Goal: Task Accomplishment & Management: Manage account settings

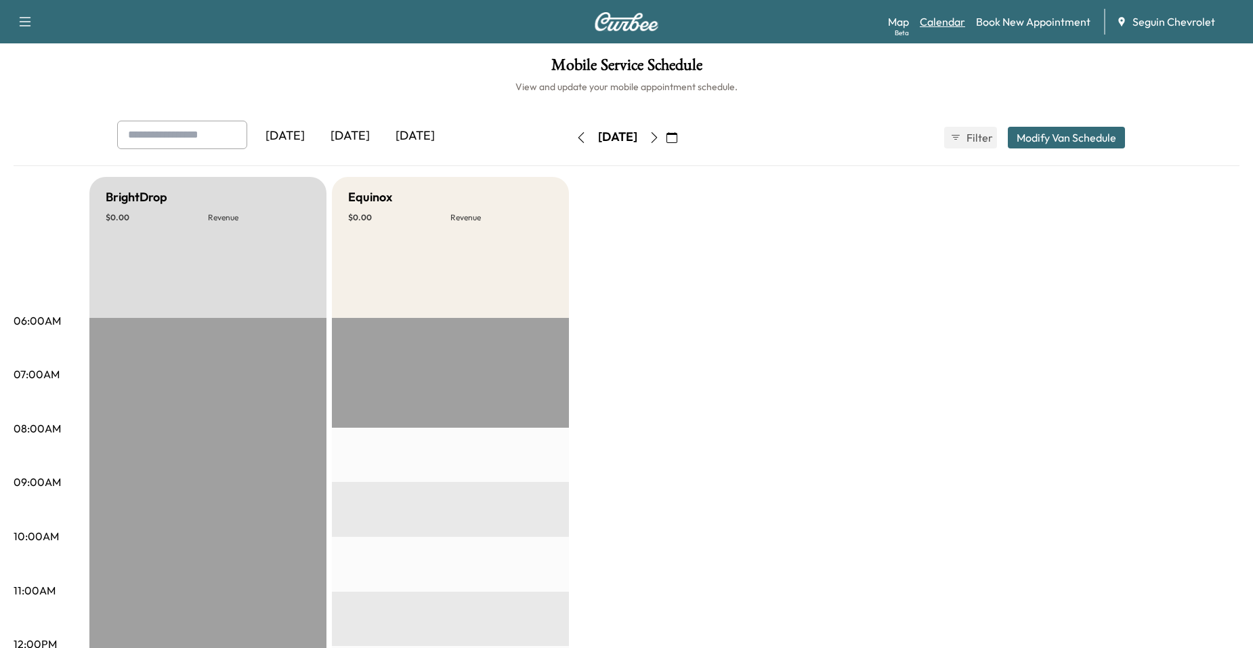
click at [926, 15] on link "Calendar" at bounding box center [942, 22] width 45 height 16
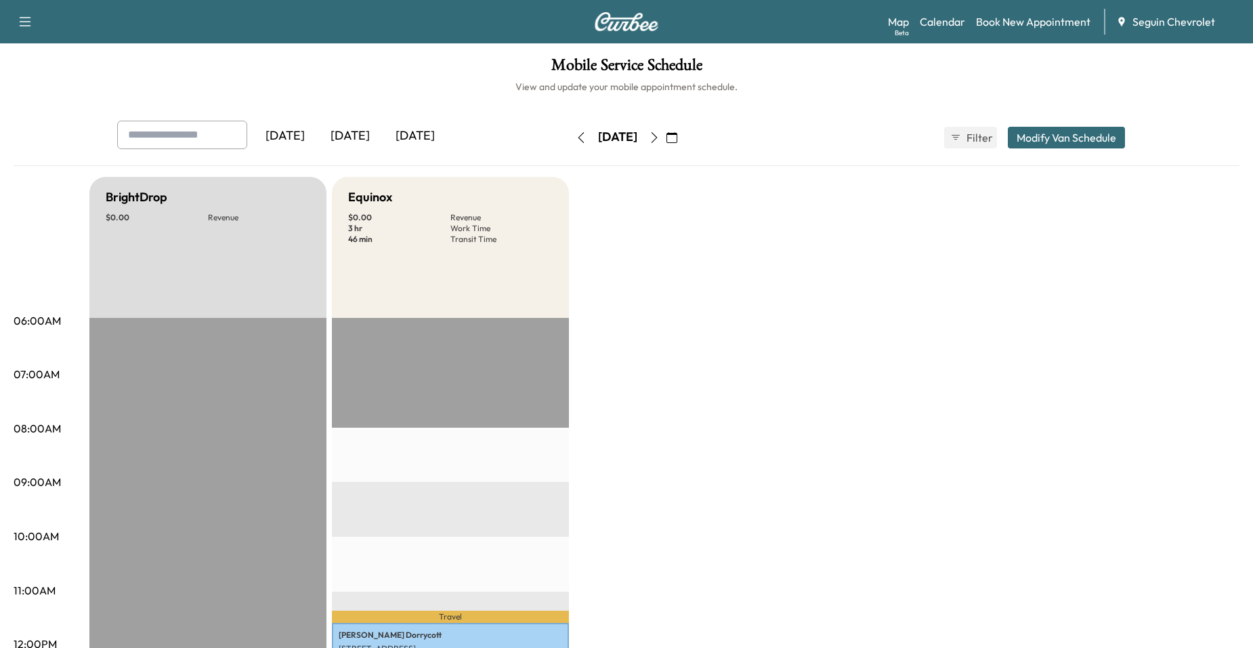
click at [666, 145] on button "button" at bounding box center [654, 138] width 23 height 22
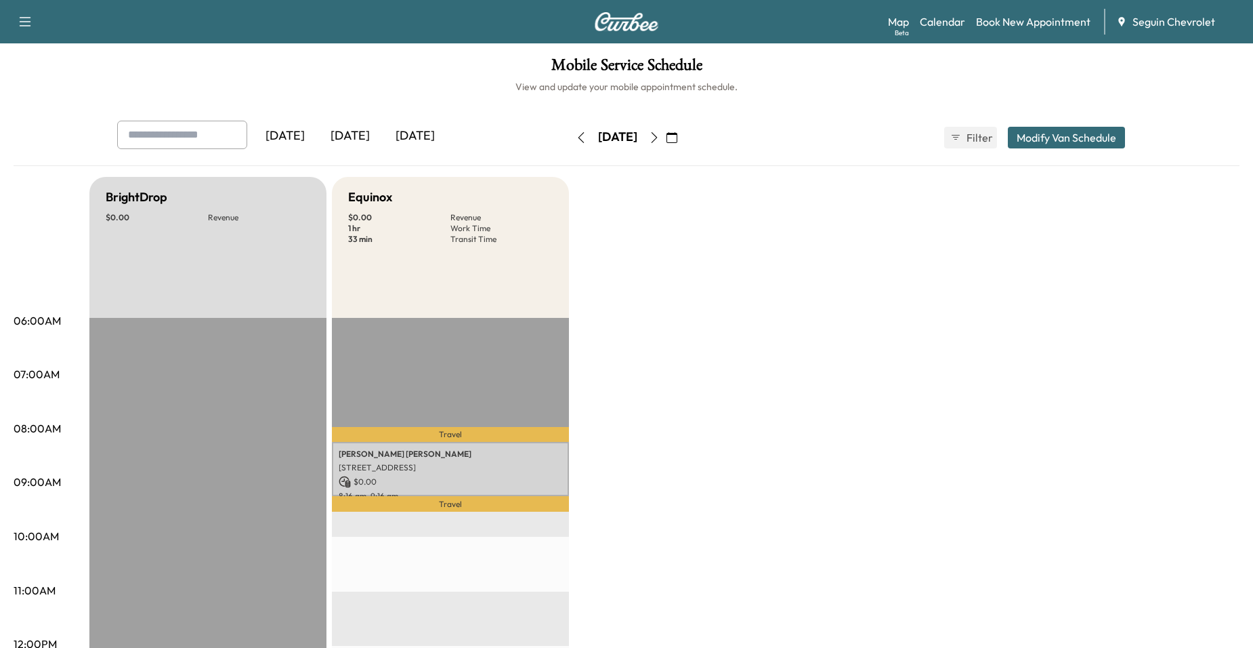
click at [666, 137] on button "button" at bounding box center [654, 138] width 23 height 22
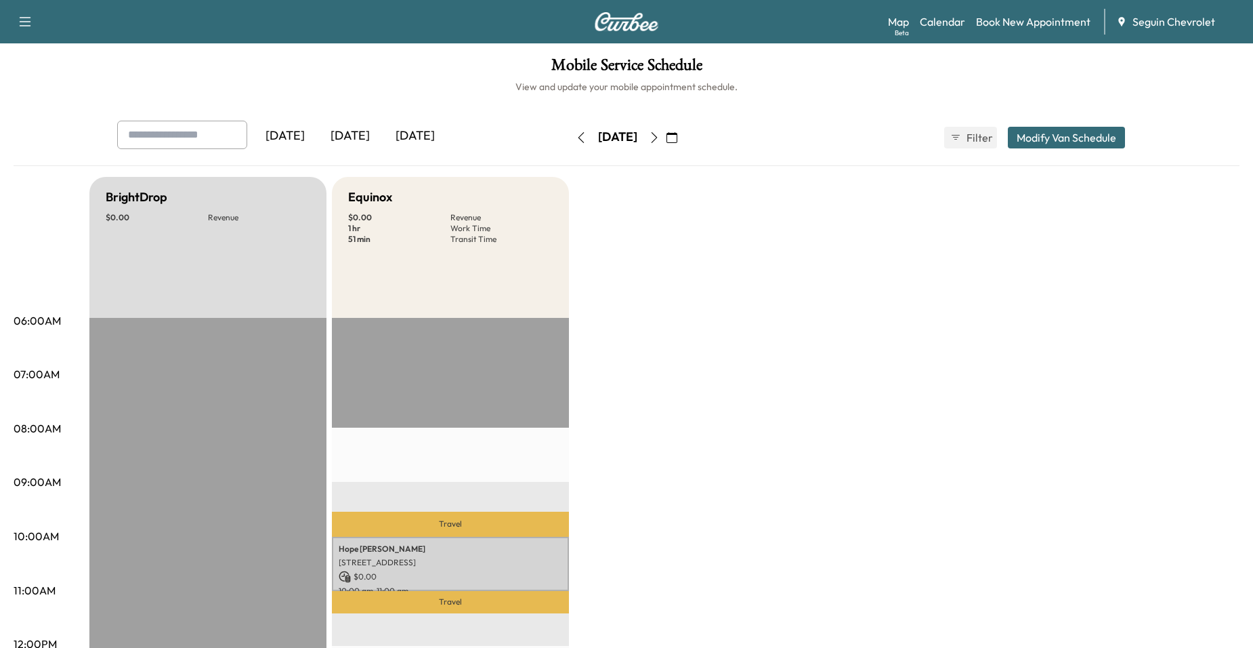
click at [666, 142] on button "button" at bounding box center [654, 138] width 23 height 22
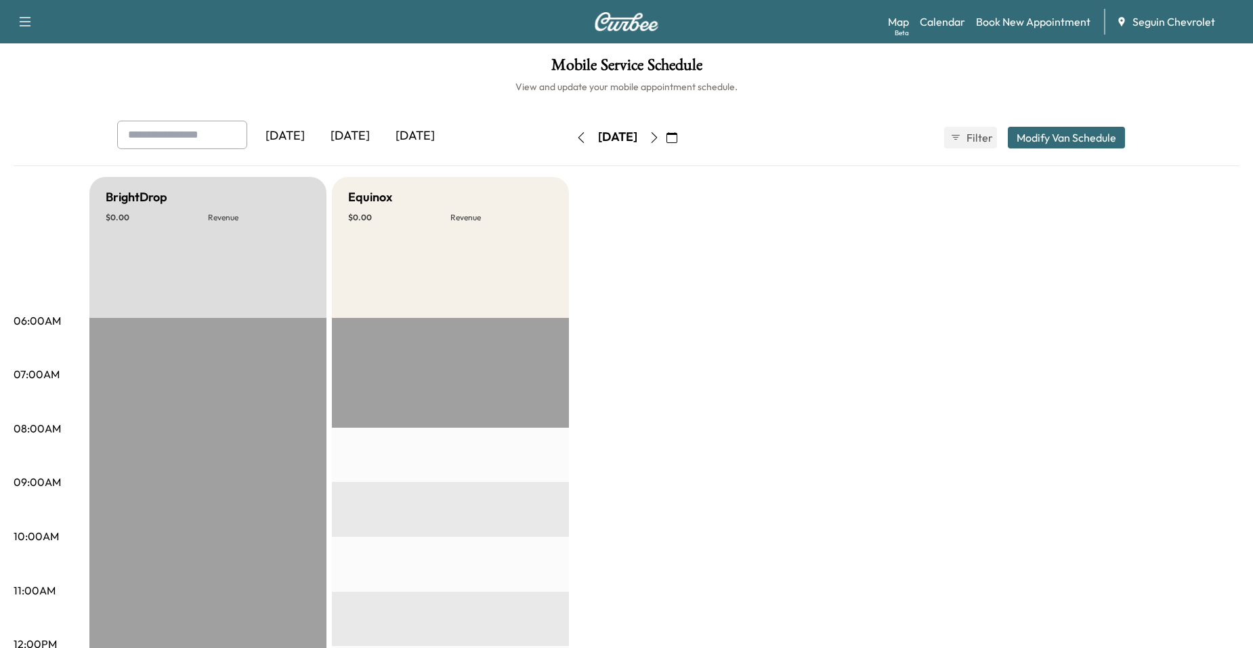
click at [666, 147] on button "button" at bounding box center [654, 138] width 23 height 22
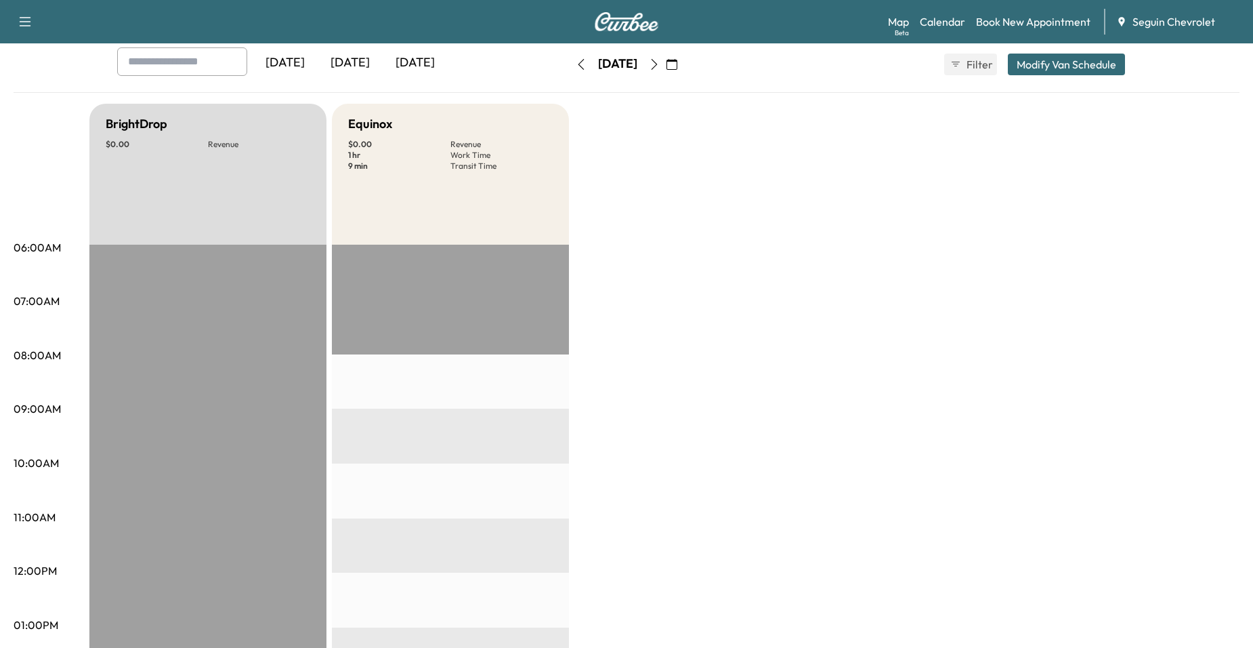
scroll to position [68, 0]
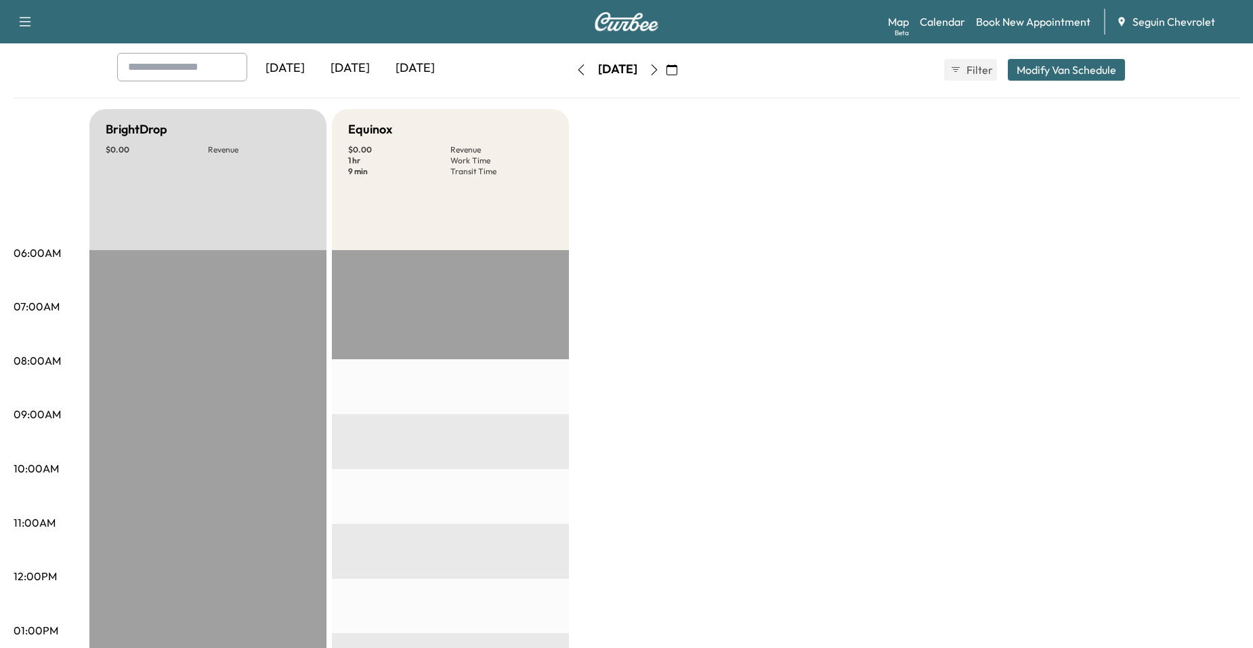
click at [660, 70] on icon "button" at bounding box center [654, 69] width 11 height 11
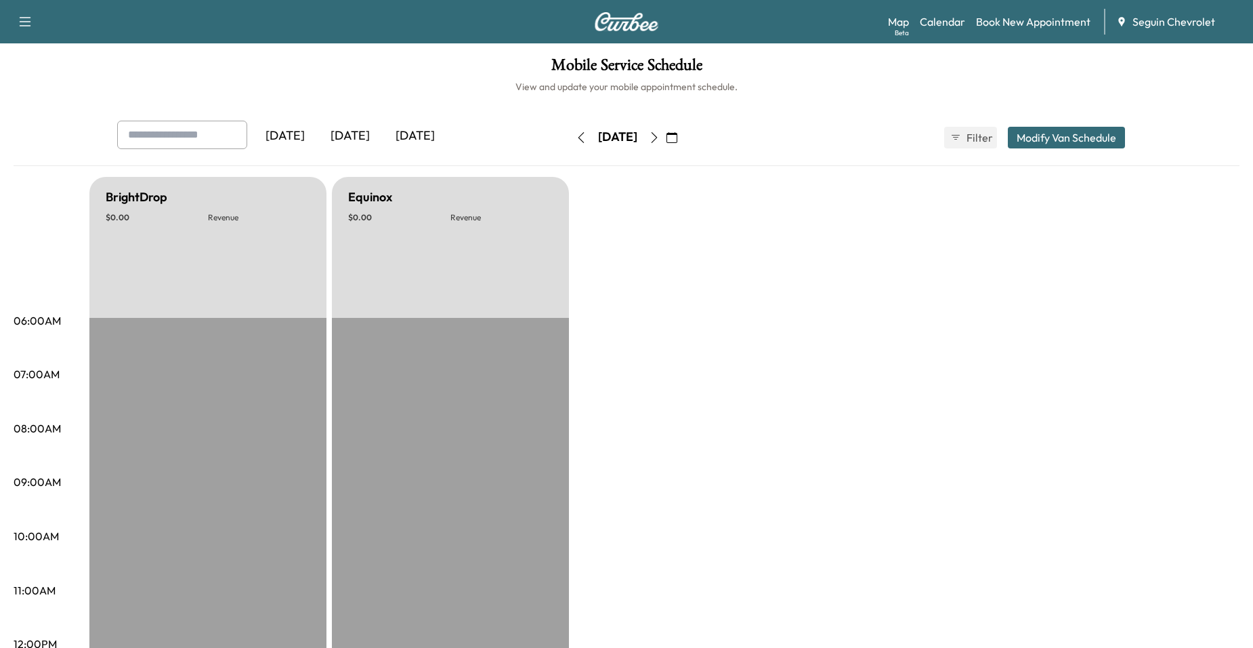
click at [666, 145] on button "button" at bounding box center [654, 138] width 23 height 22
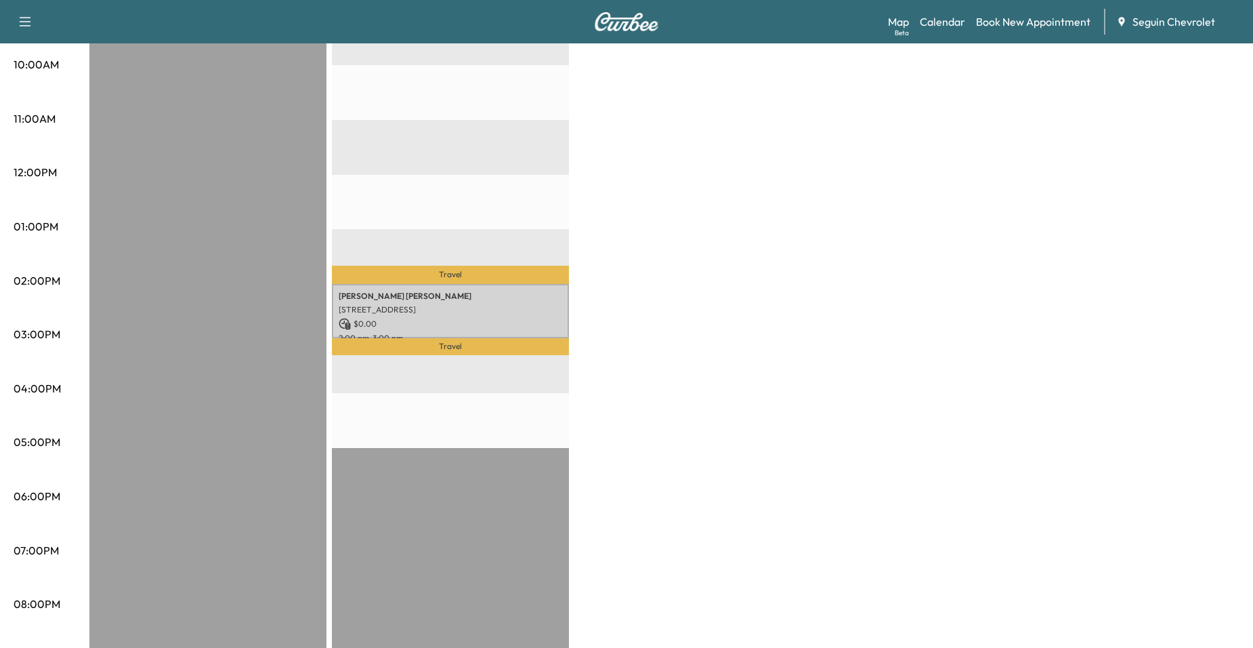
scroll to position [474, 0]
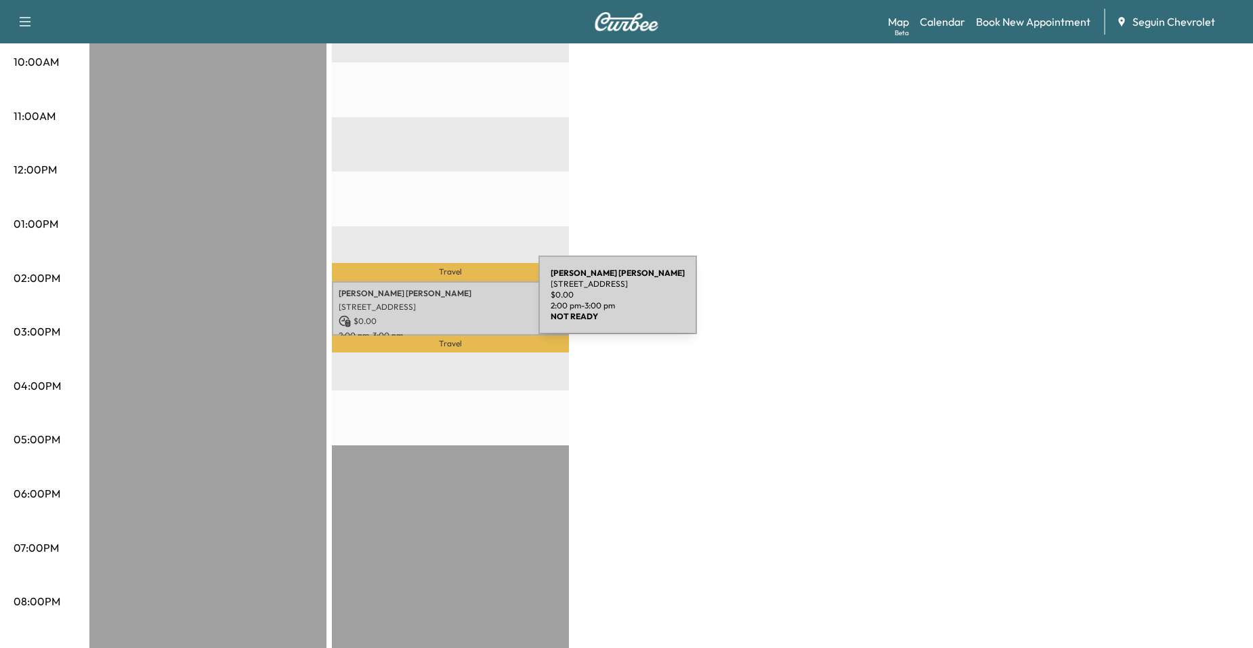
click at [437, 303] on p "[STREET_ADDRESS]" at bounding box center [451, 306] width 224 height 11
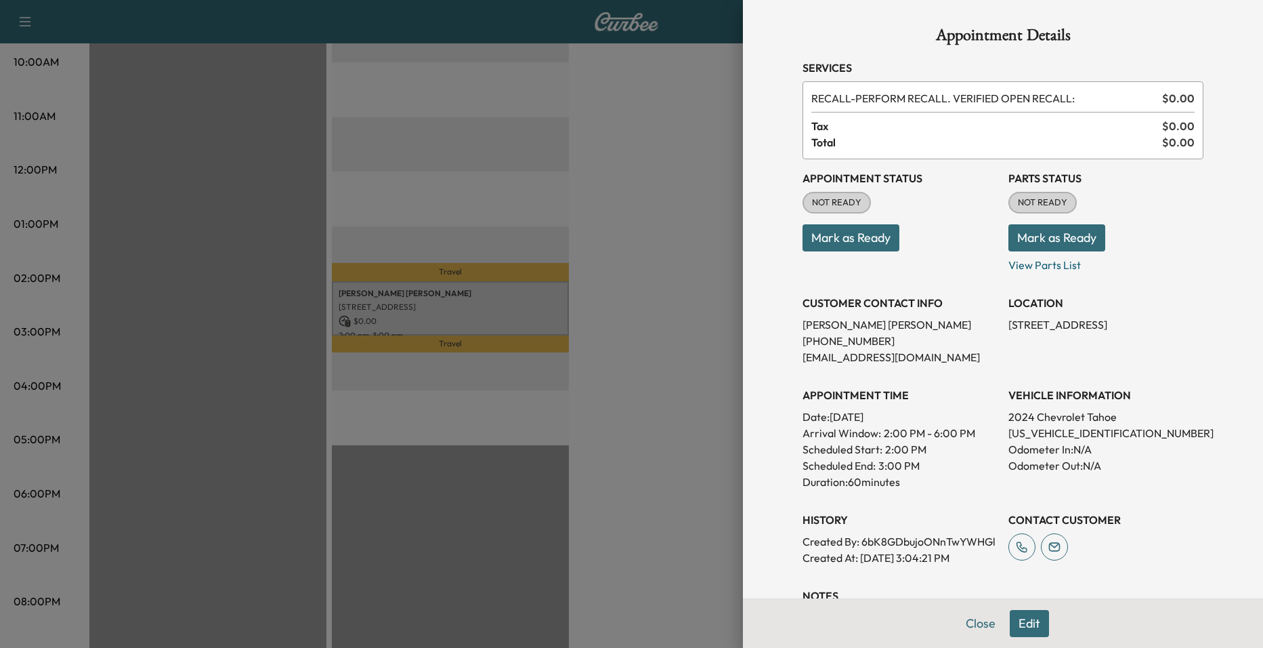
click at [533, 258] on div at bounding box center [631, 324] width 1263 height 648
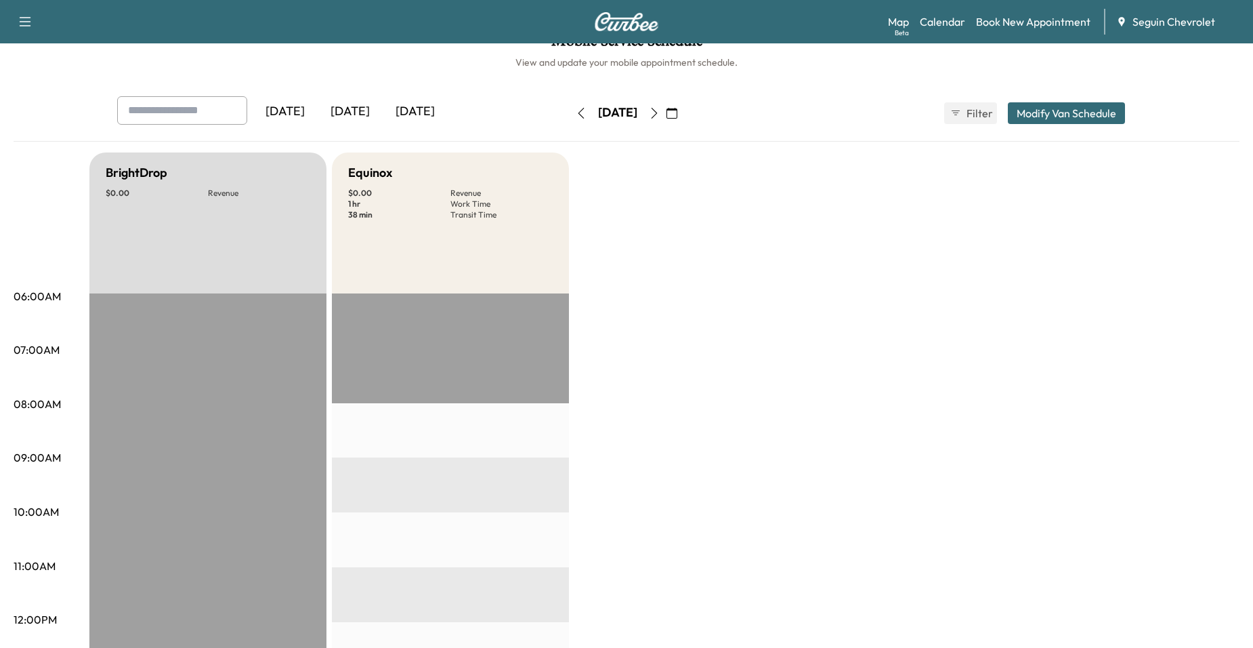
scroll to position [0, 0]
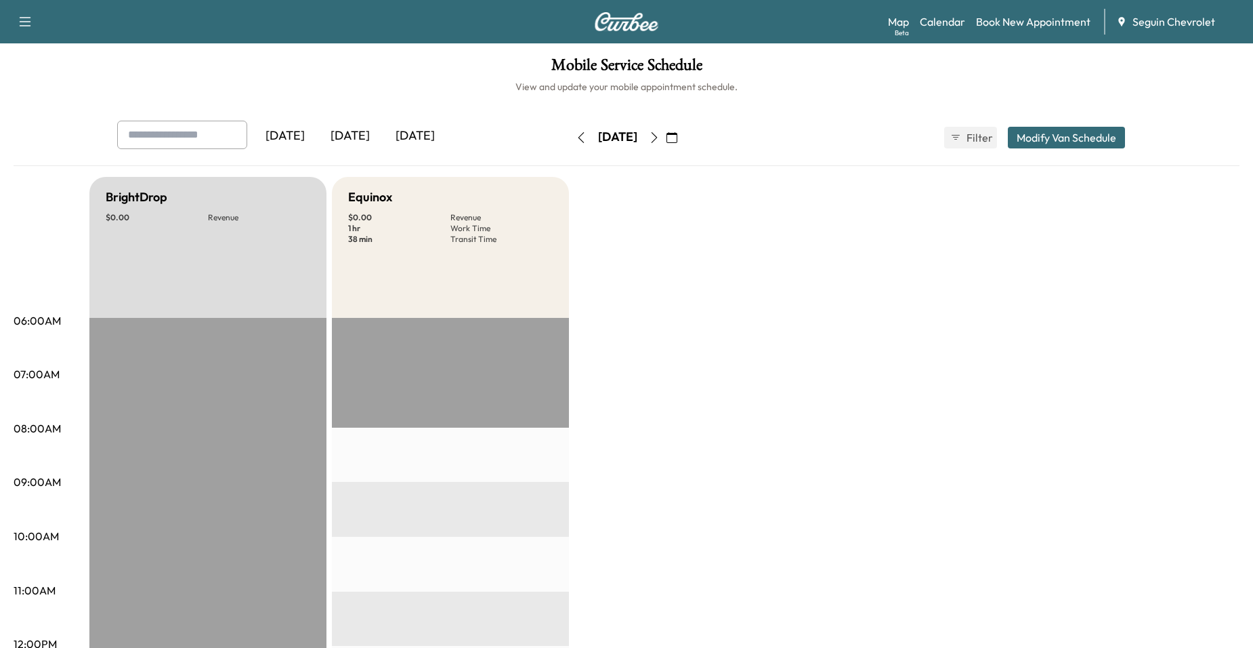
click at [666, 135] on div "[DATE]" at bounding box center [618, 138] width 96 height 22
click at [666, 137] on button "button" at bounding box center [654, 138] width 23 height 22
click at [666, 145] on button "button" at bounding box center [654, 138] width 23 height 22
click at [666, 128] on button "button" at bounding box center [654, 138] width 23 height 22
click at [666, 136] on button "button" at bounding box center [654, 138] width 23 height 22
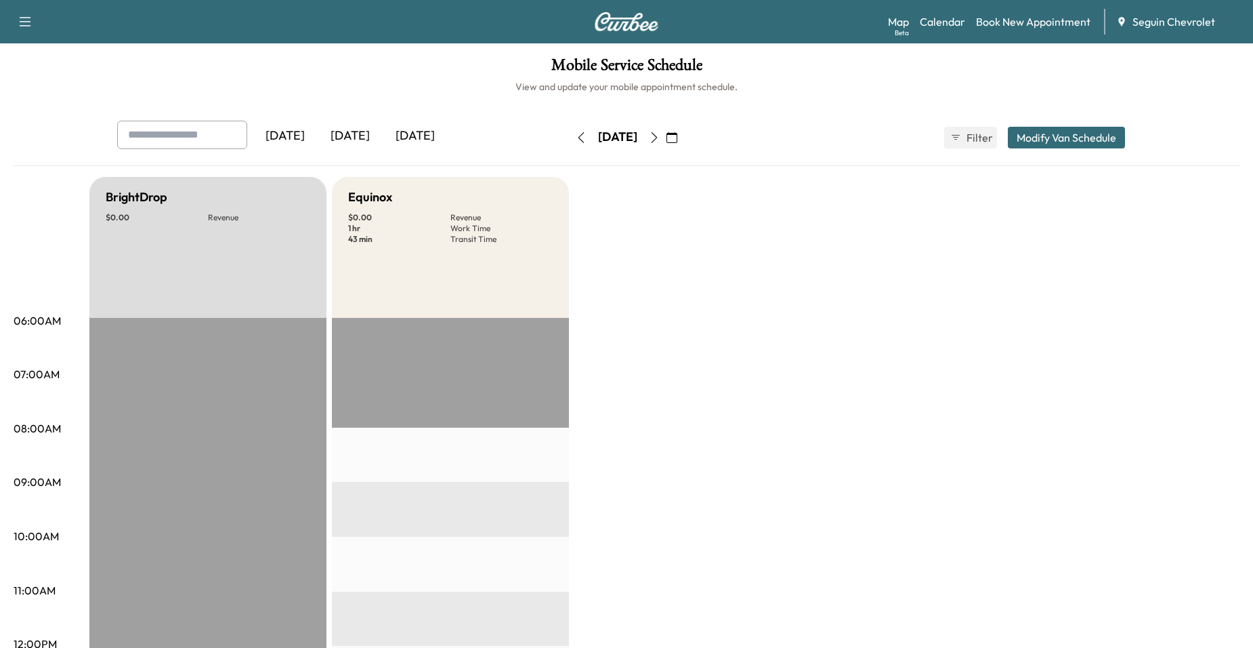
click at [660, 139] on icon "button" at bounding box center [654, 137] width 11 height 11
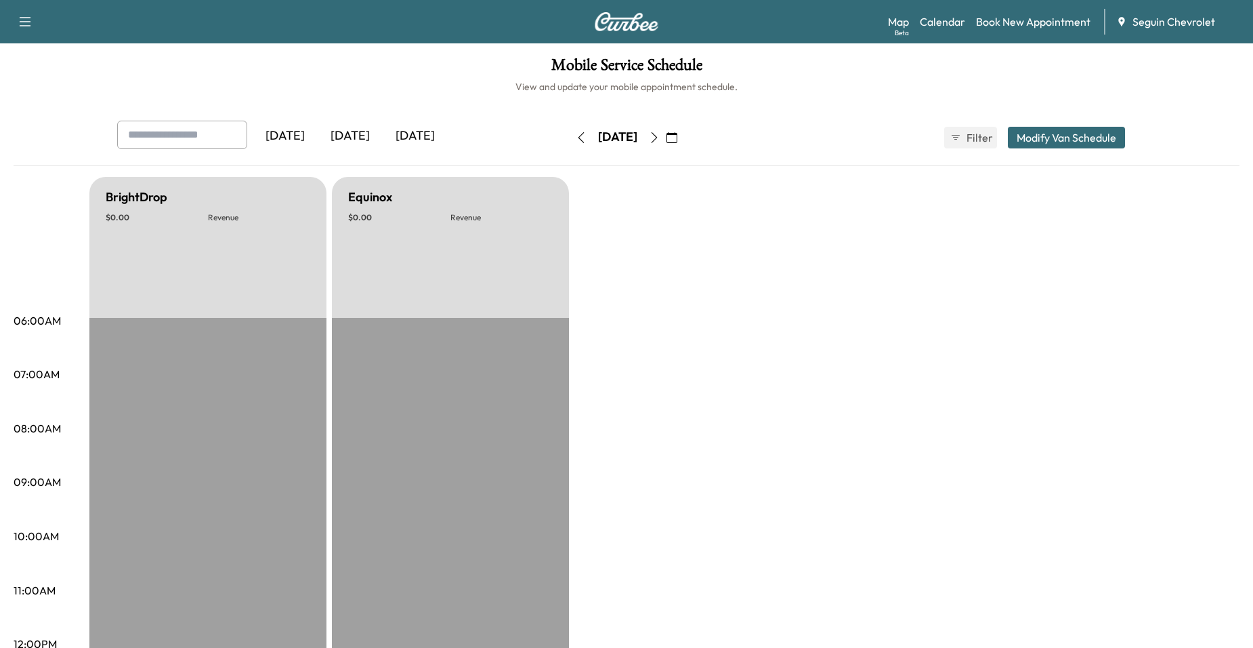
click at [570, 141] on button "button" at bounding box center [581, 138] width 23 height 22
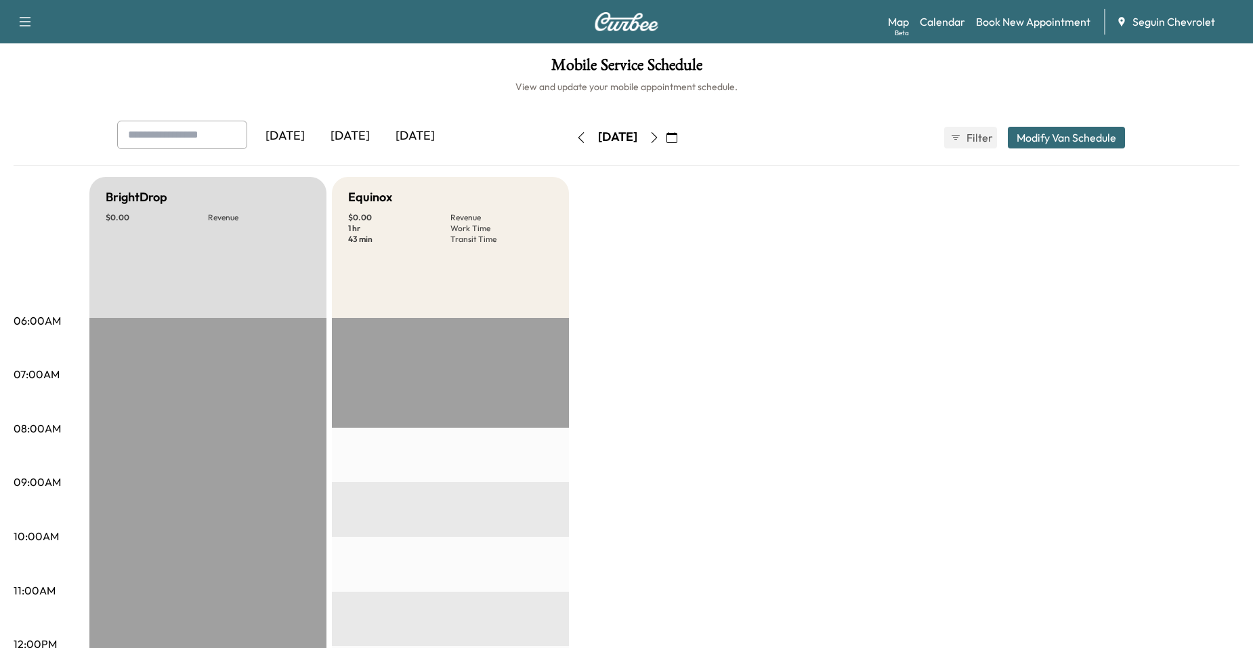
click at [666, 144] on button "button" at bounding box center [654, 138] width 23 height 22
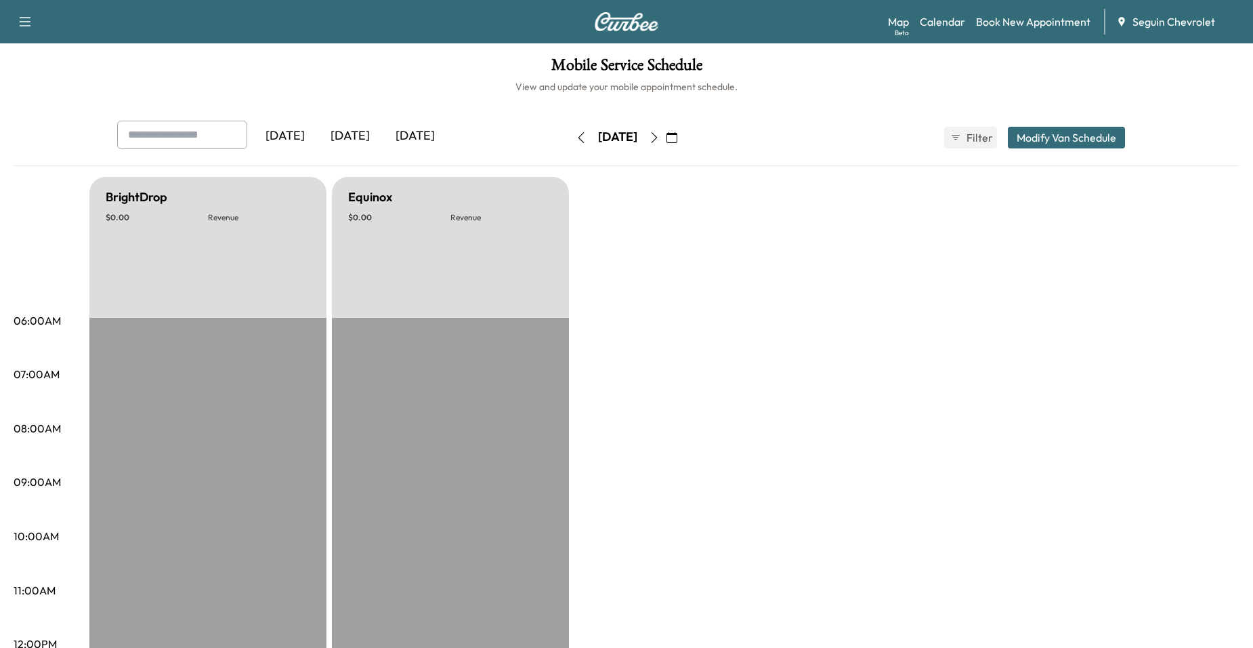
click at [666, 144] on button "button" at bounding box center [654, 138] width 23 height 22
click at [658, 135] on icon "button" at bounding box center [655, 137] width 6 height 11
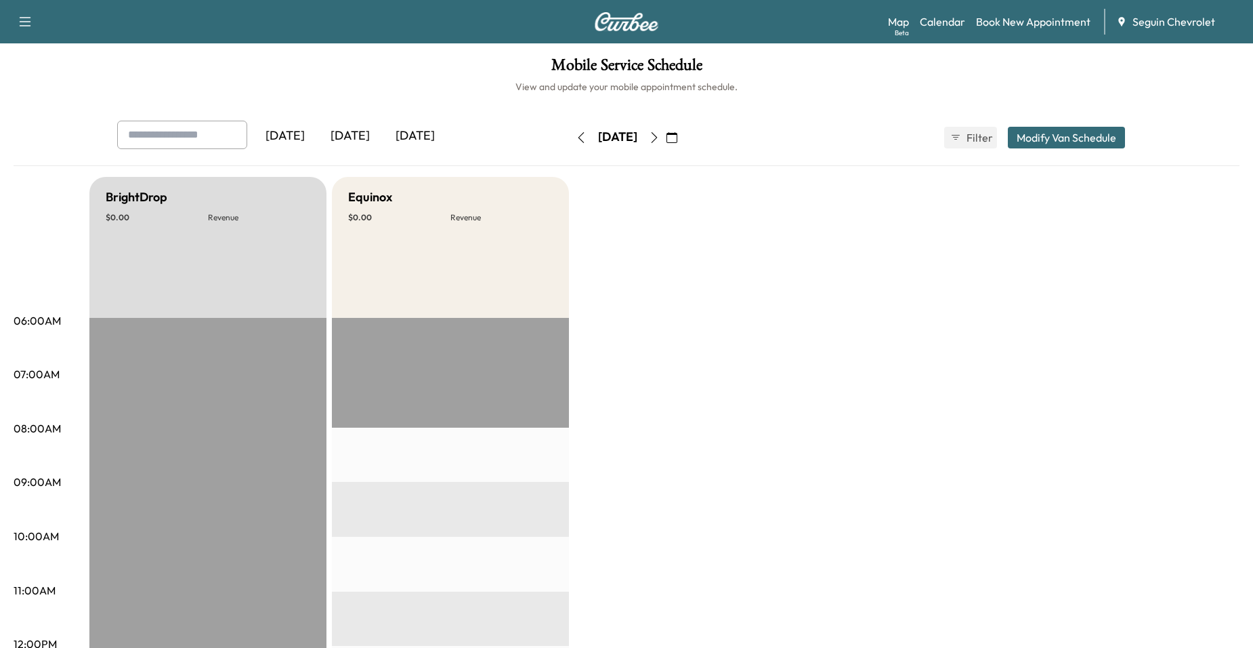
click at [666, 145] on button "button" at bounding box center [654, 138] width 23 height 22
click at [677, 140] on icon "button" at bounding box center [672, 137] width 11 height 11
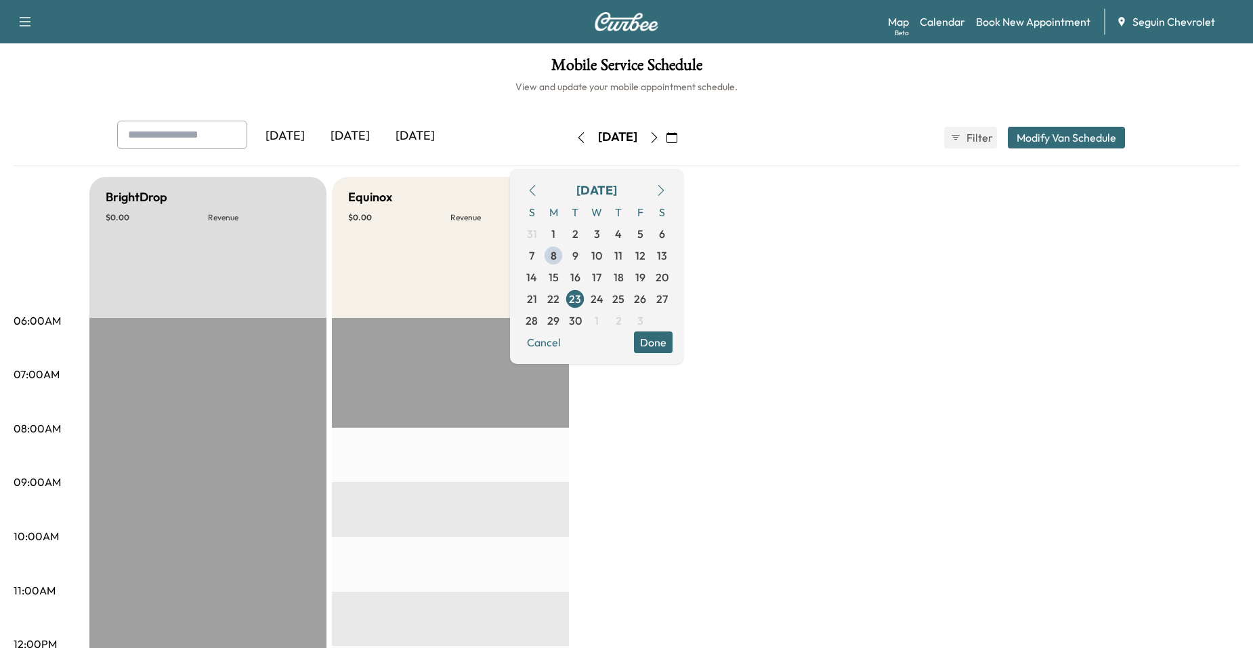
click at [683, 144] on button "button" at bounding box center [671, 138] width 23 height 22
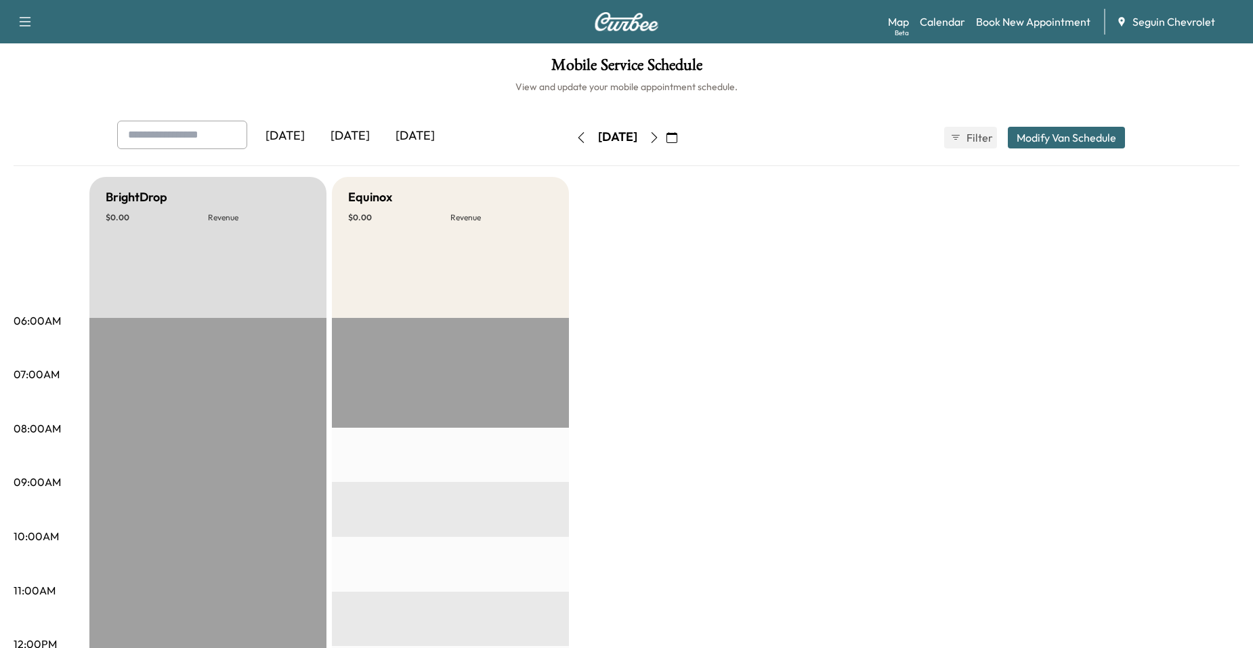
click at [660, 140] on icon "button" at bounding box center [654, 137] width 11 height 11
click at [683, 140] on button "button" at bounding box center [671, 138] width 23 height 22
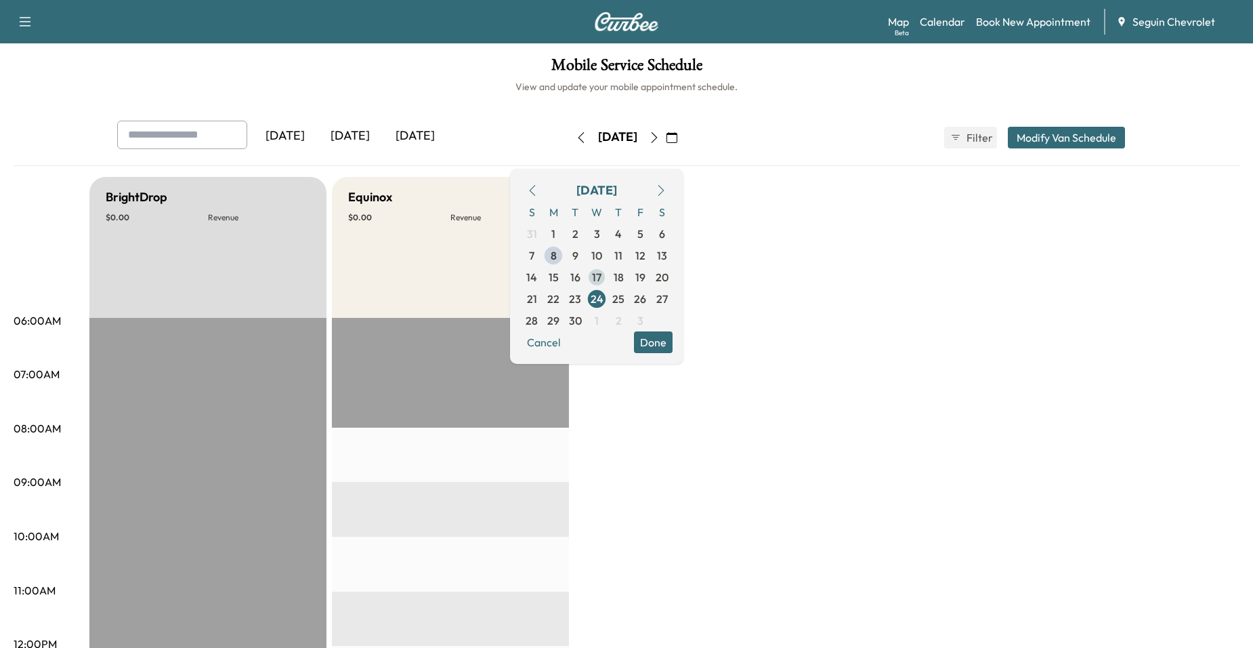
click at [602, 277] on span "17" at bounding box center [596, 277] width 9 height 16
click at [581, 278] on span "16" at bounding box center [575, 277] width 10 height 16
click at [586, 280] on span "16" at bounding box center [575, 277] width 22 height 22
click at [564, 279] on span "15" at bounding box center [554, 277] width 22 height 22
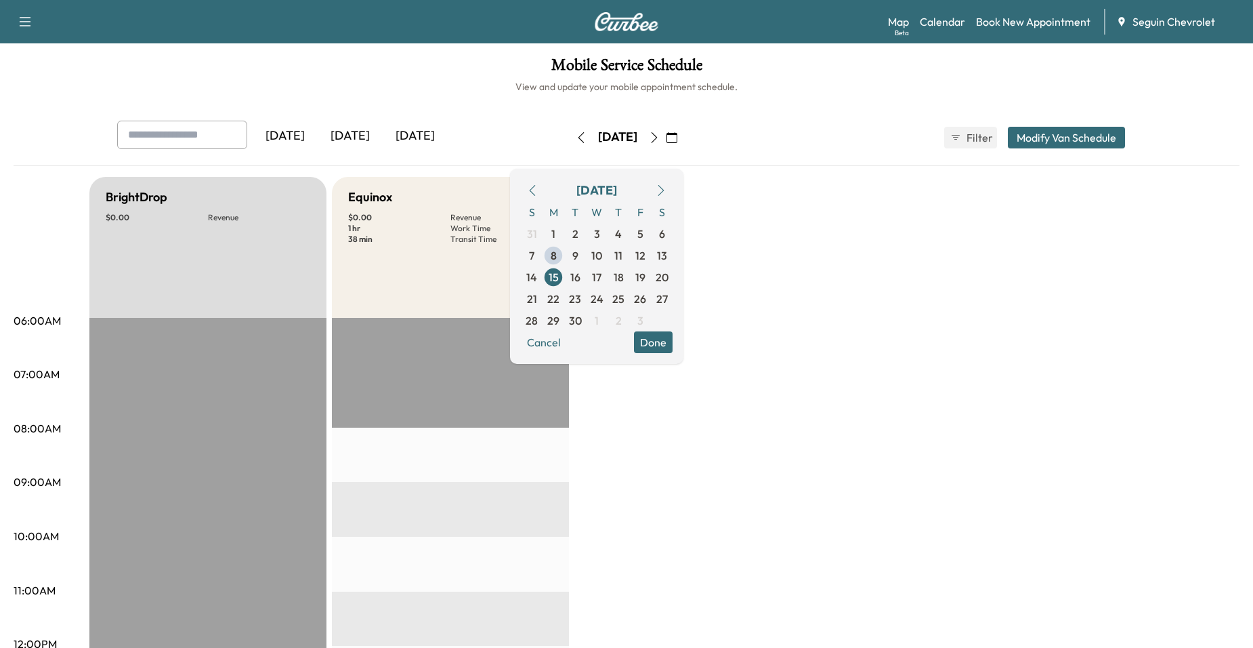
click at [673, 340] on button "Done" at bounding box center [653, 342] width 39 height 22
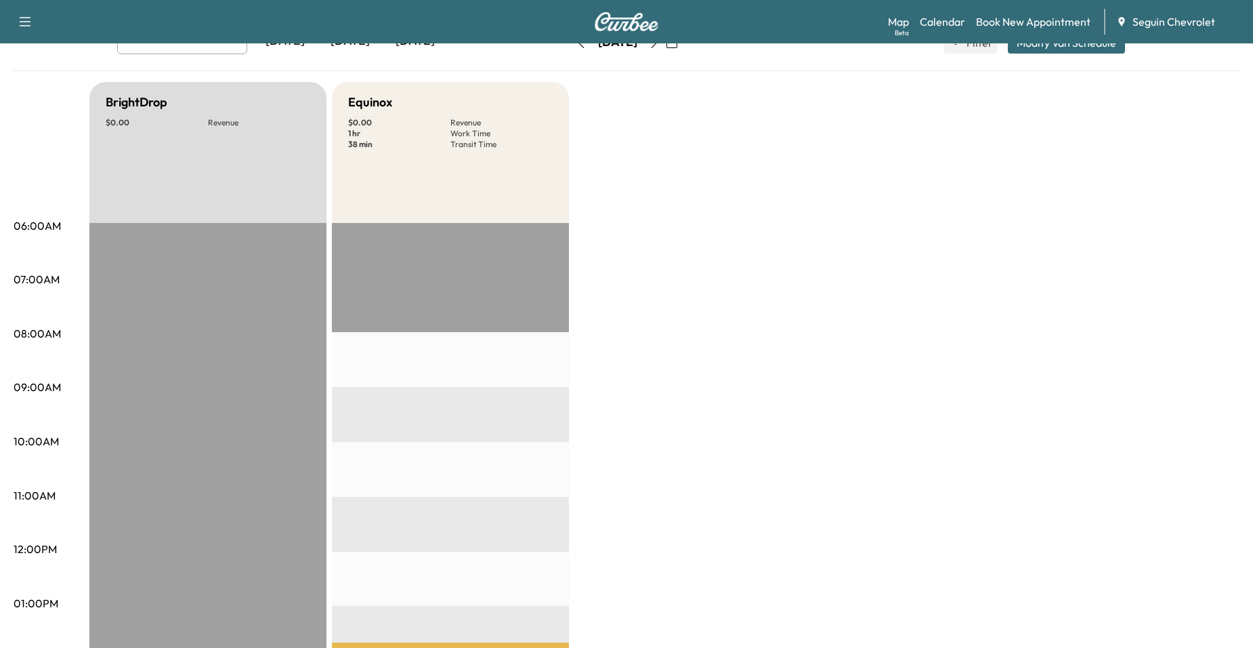
scroll to position [68, 0]
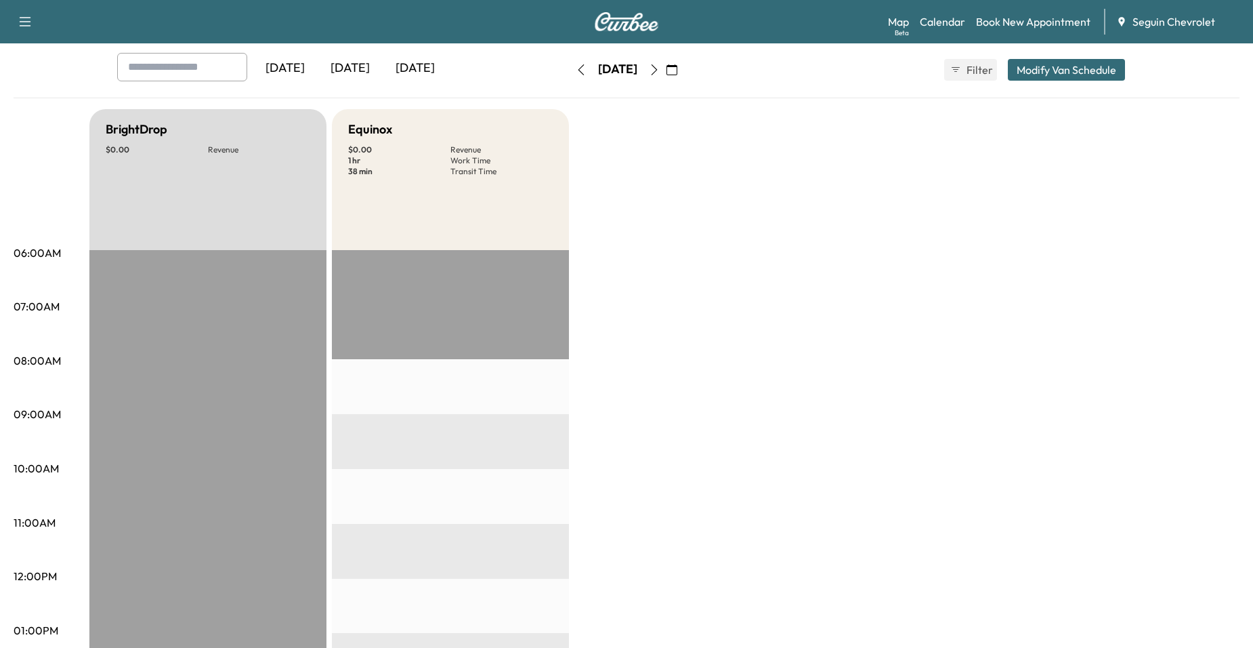
click at [658, 68] on icon "button" at bounding box center [655, 69] width 6 height 11
click at [660, 67] on icon "button" at bounding box center [654, 69] width 11 height 11
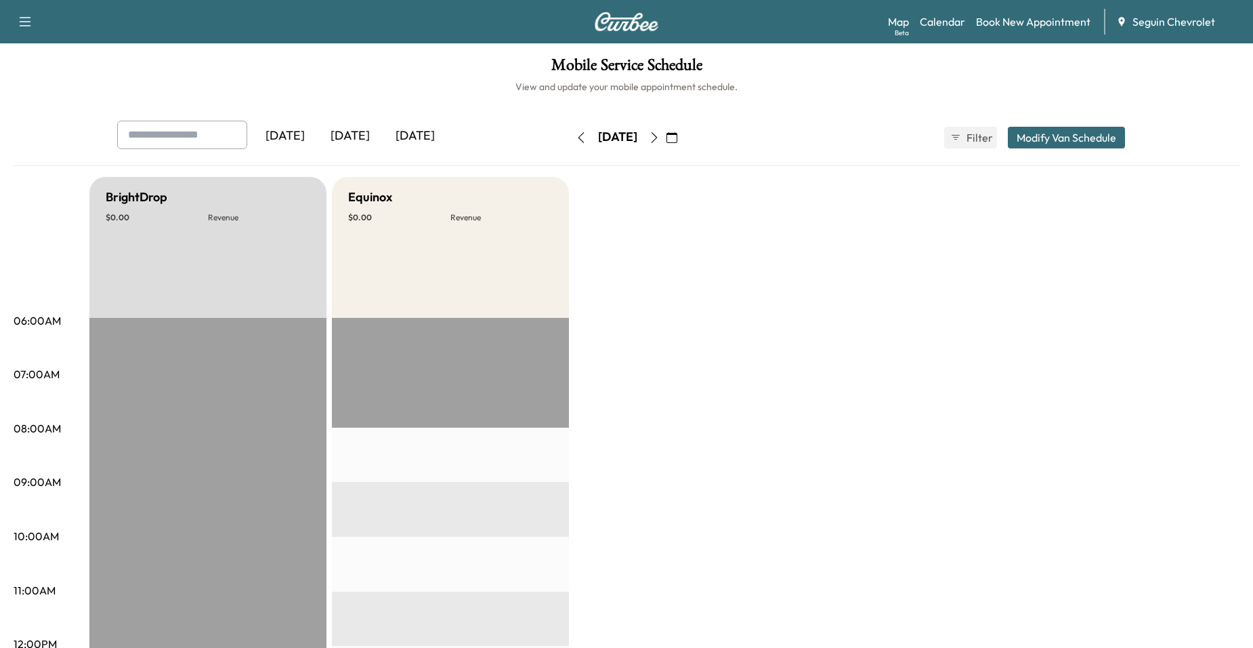
click at [570, 133] on button "button" at bounding box center [581, 138] width 23 height 22
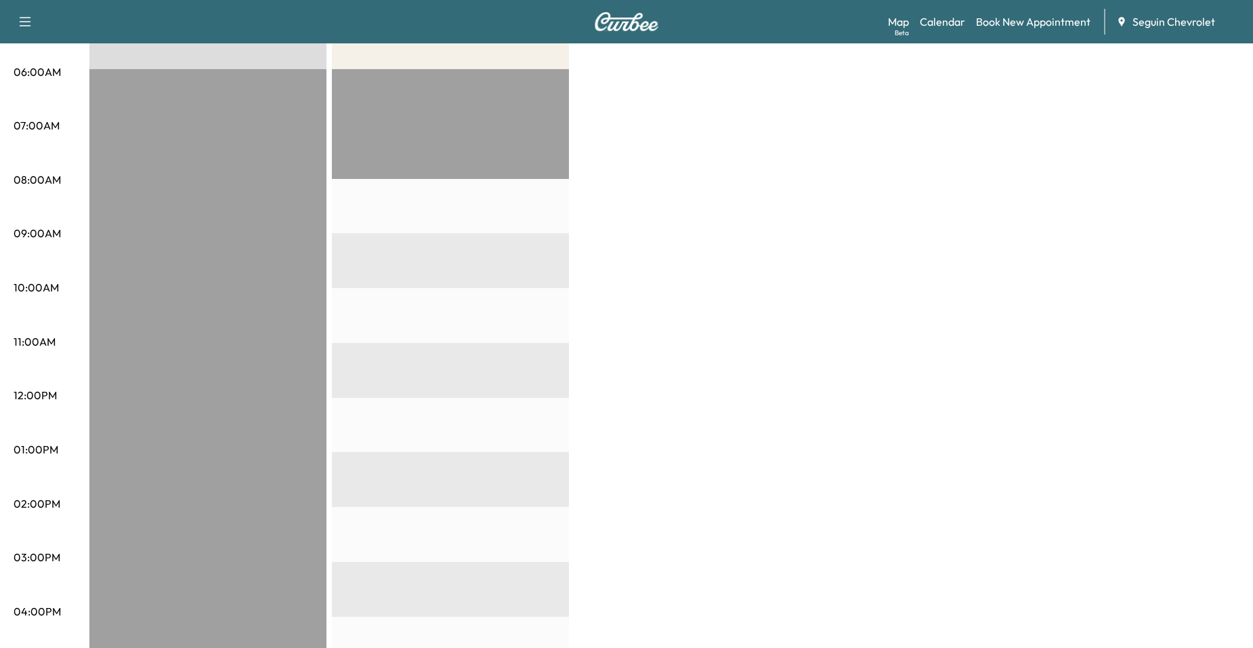
scroll to position [68, 0]
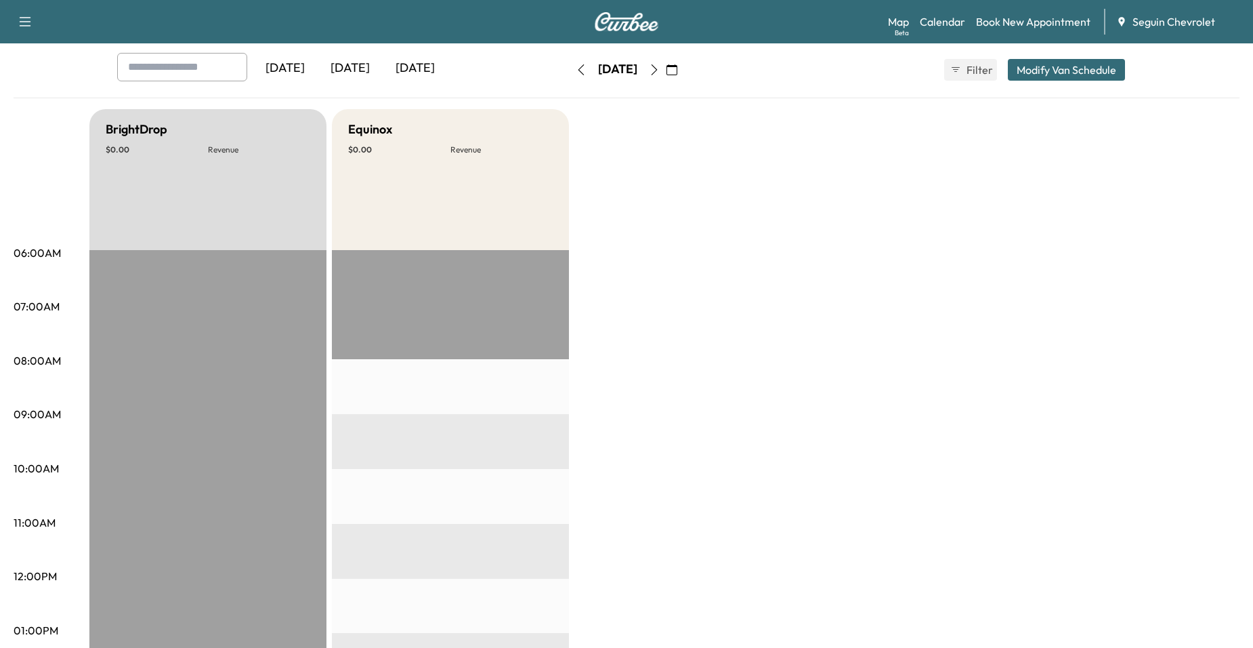
click at [570, 72] on button "button" at bounding box center [581, 70] width 23 height 22
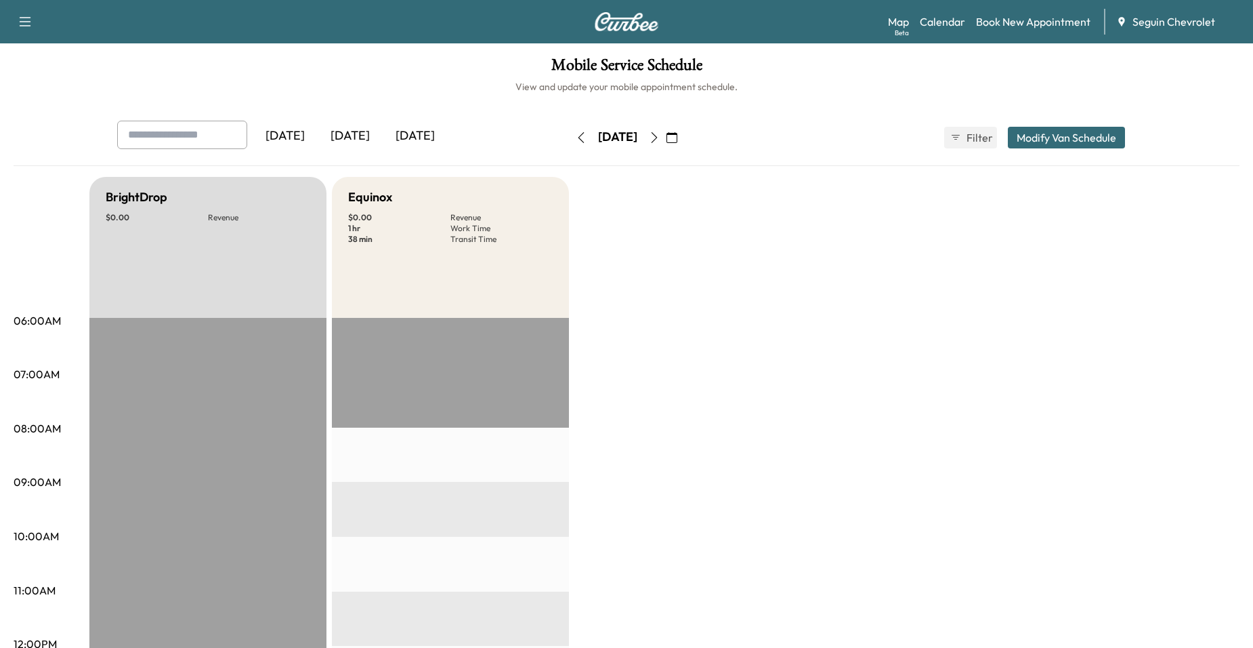
click at [666, 143] on button "button" at bounding box center [654, 138] width 23 height 22
click at [660, 134] on icon "button" at bounding box center [654, 137] width 11 height 11
click at [666, 140] on button "button" at bounding box center [654, 138] width 23 height 22
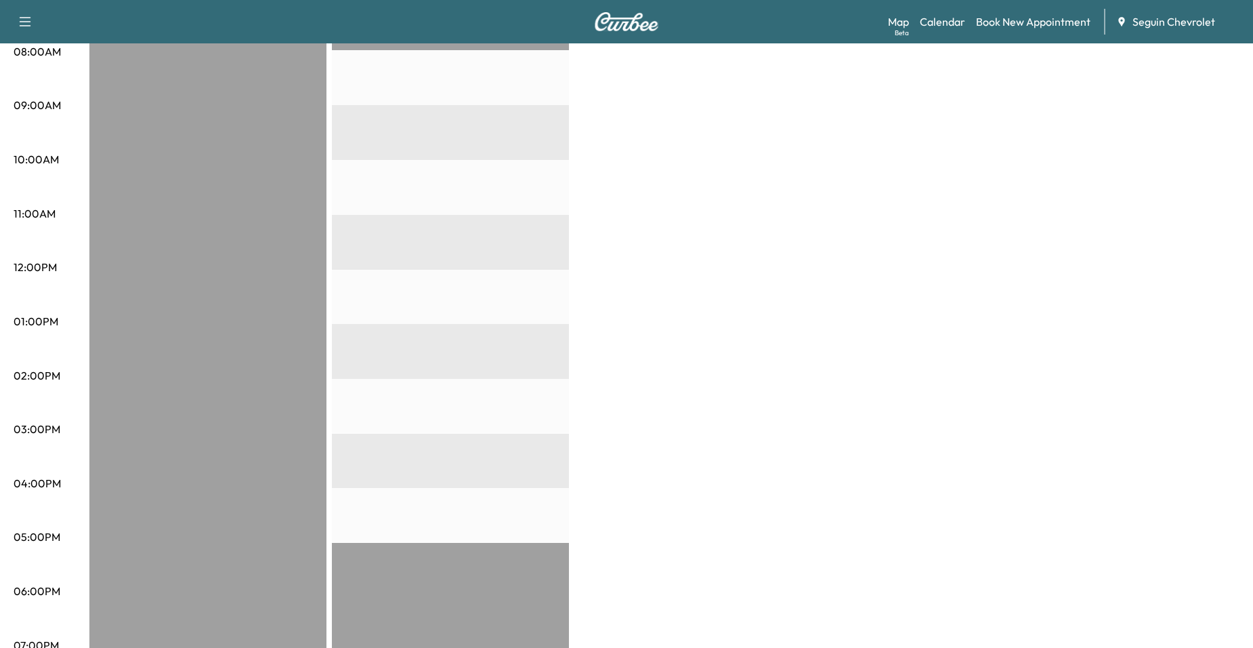
scroll to position [203, 0]
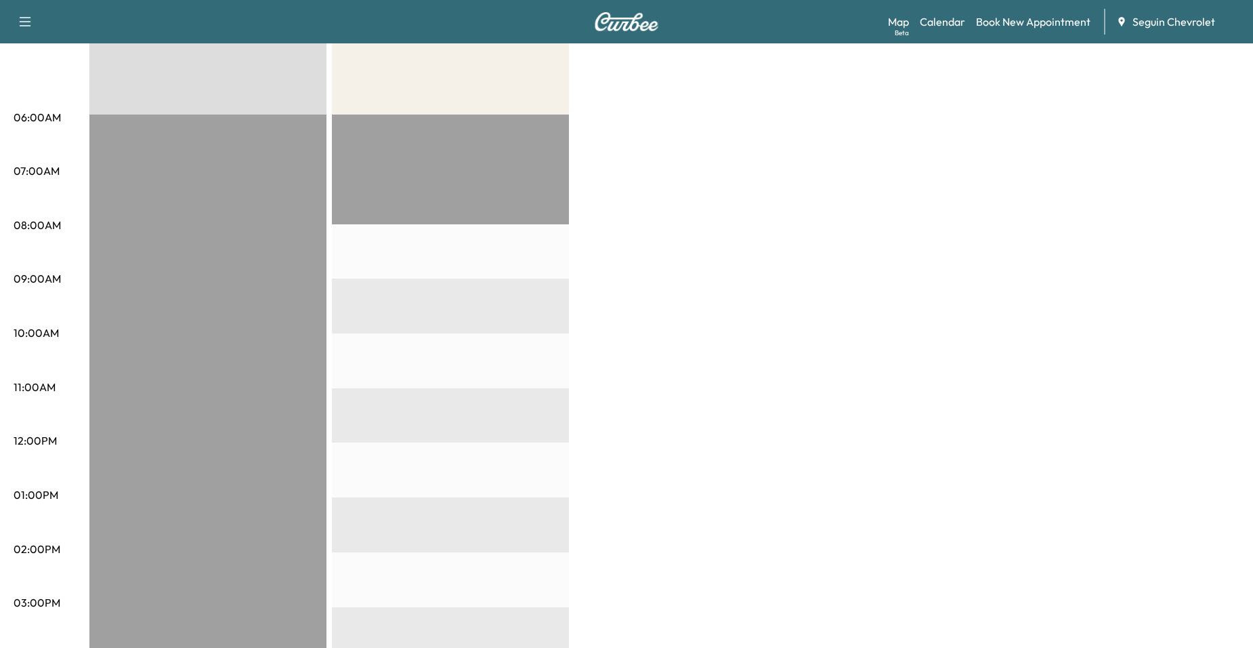
click at [950, 34] on div "Map Beta Calendar Book New Appointment Seguin Chevrolet" at bounding box center [1065, 22] width 354 height 26
click at [954, 24] on link "Calendar" at bounding box center [942, 22] width 45 height 16
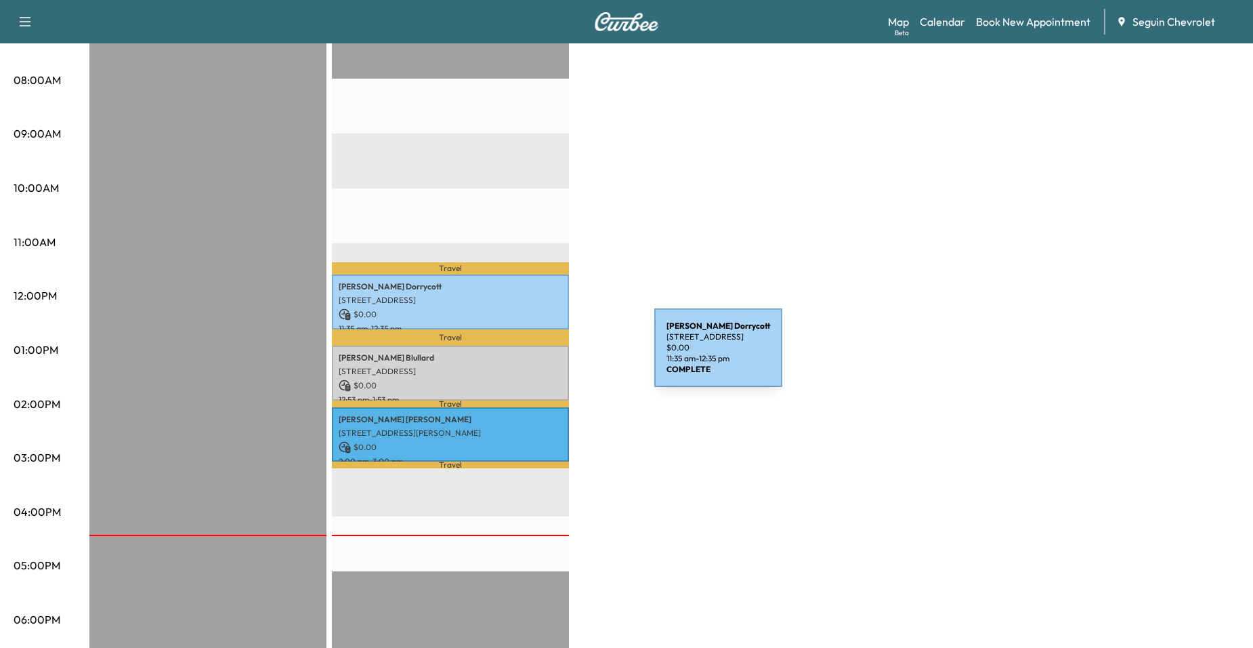
scroll to position [85, 0]
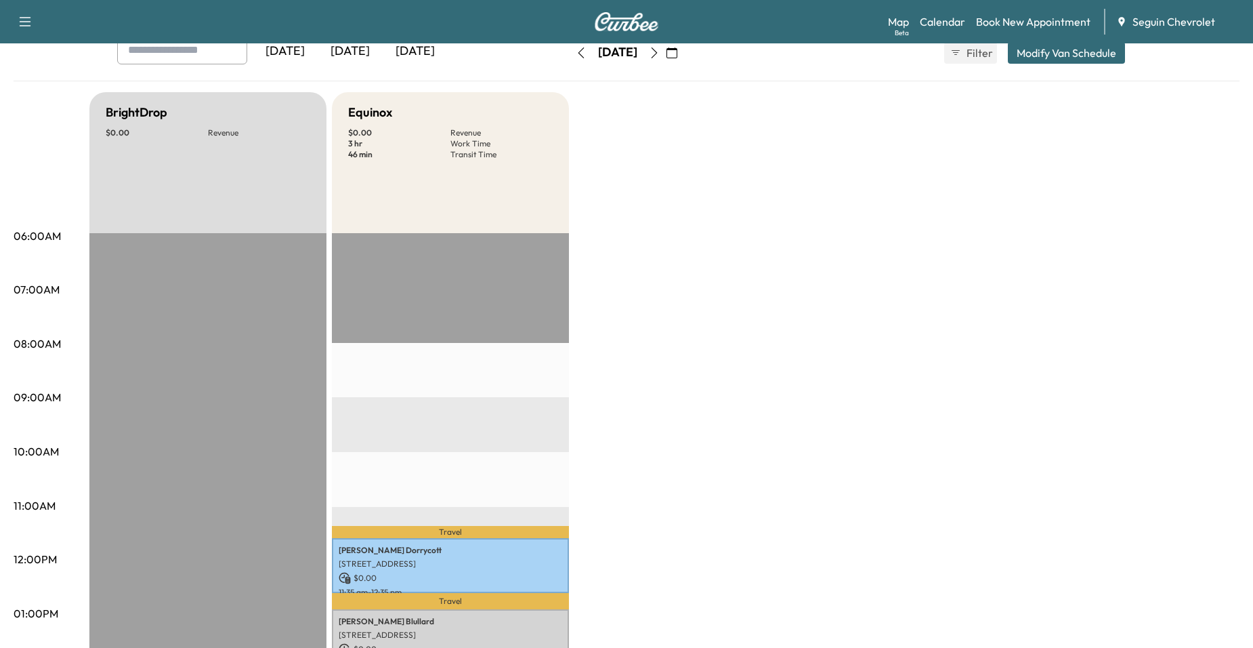
click at [660, 51] on icon "button" at bounding box center [654, 52] width 11 height 11
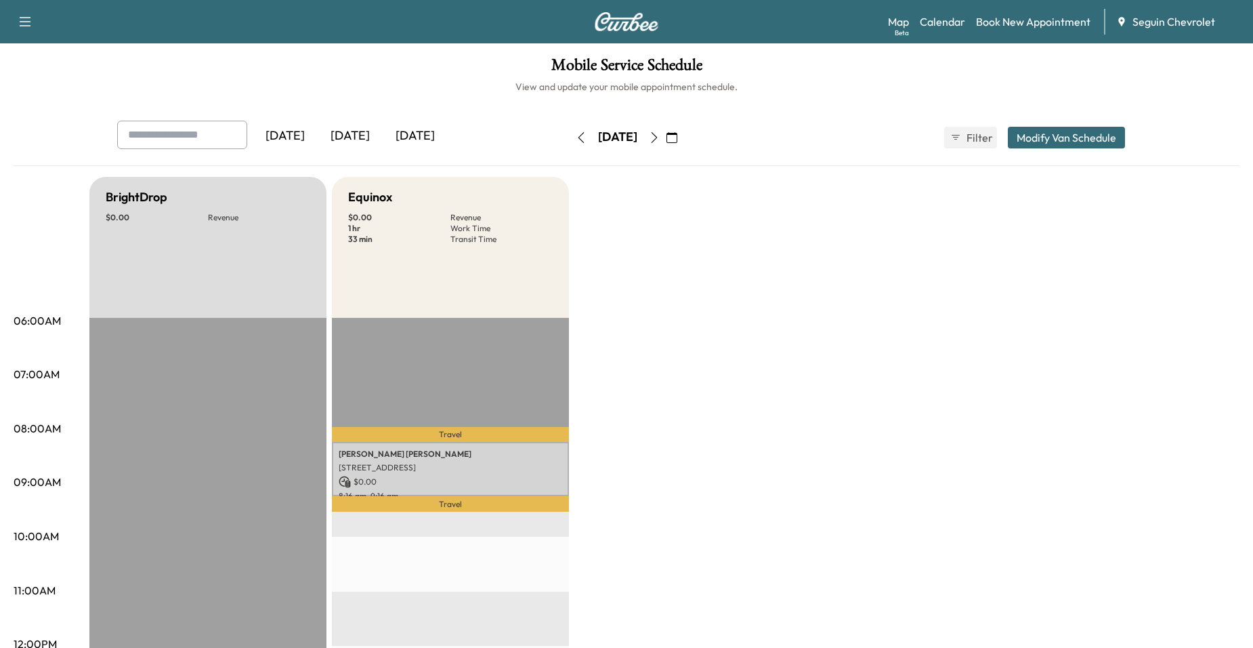
click at [660, 138] on icon "button" at bounding box center [654, 137] width 11 height 11
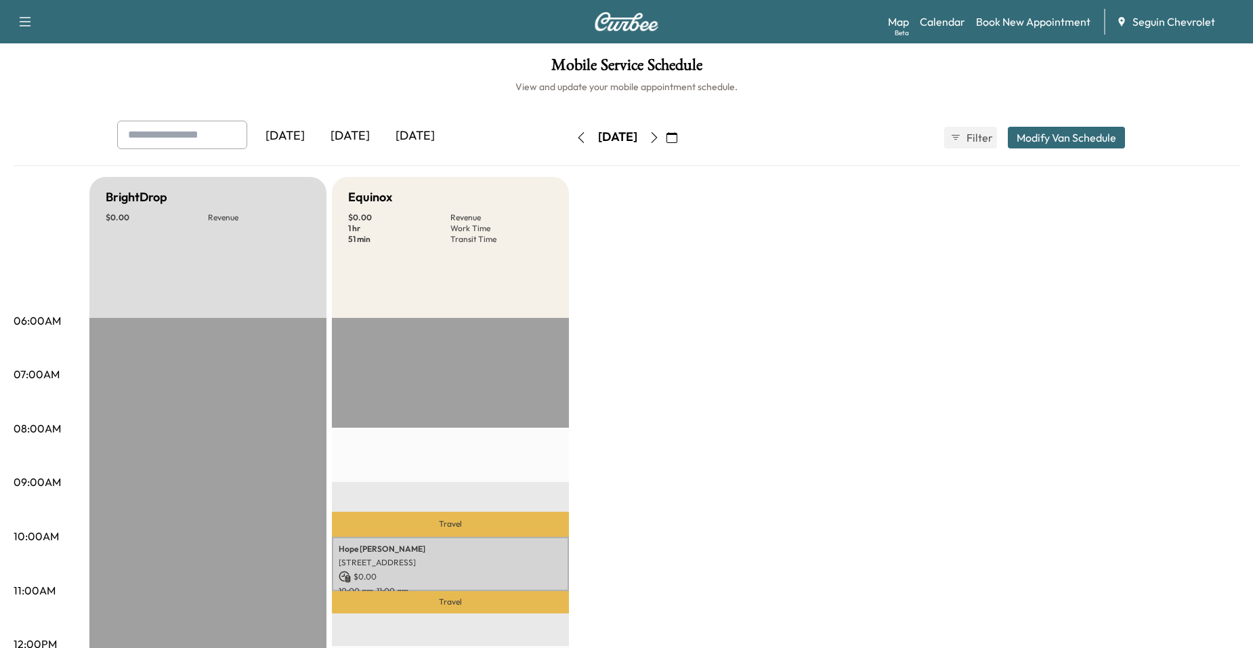
click at [666, 129] on button "button" at bounding box center [654, 138] width 23 height 22
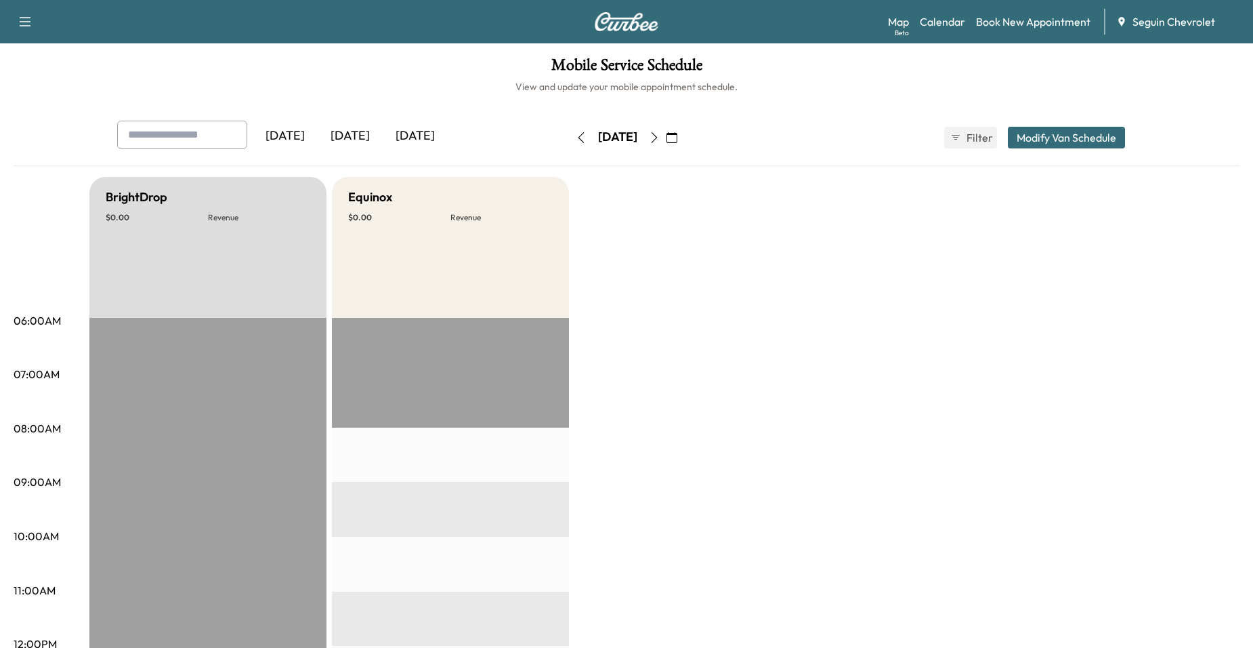
click at [677, 138] on icon "button" at bounding box center [672, 137] width 11 height 11
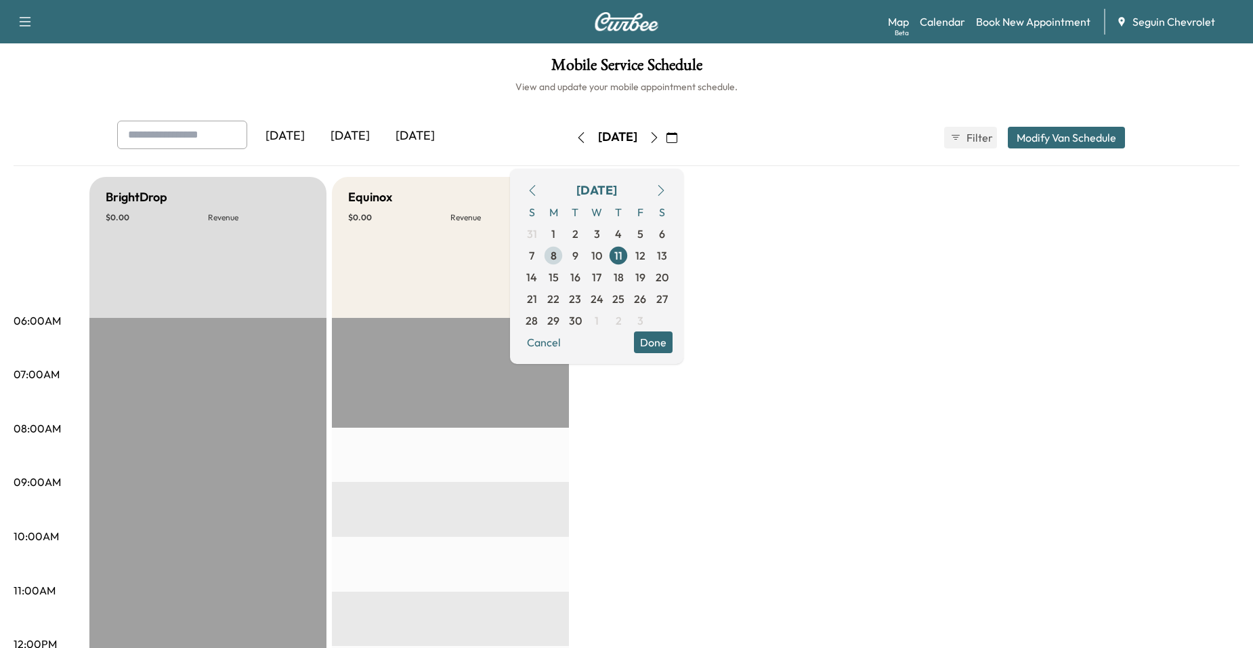
click at [557, 253] on span "8" at bounding box center [554, 255] width 6 height 16
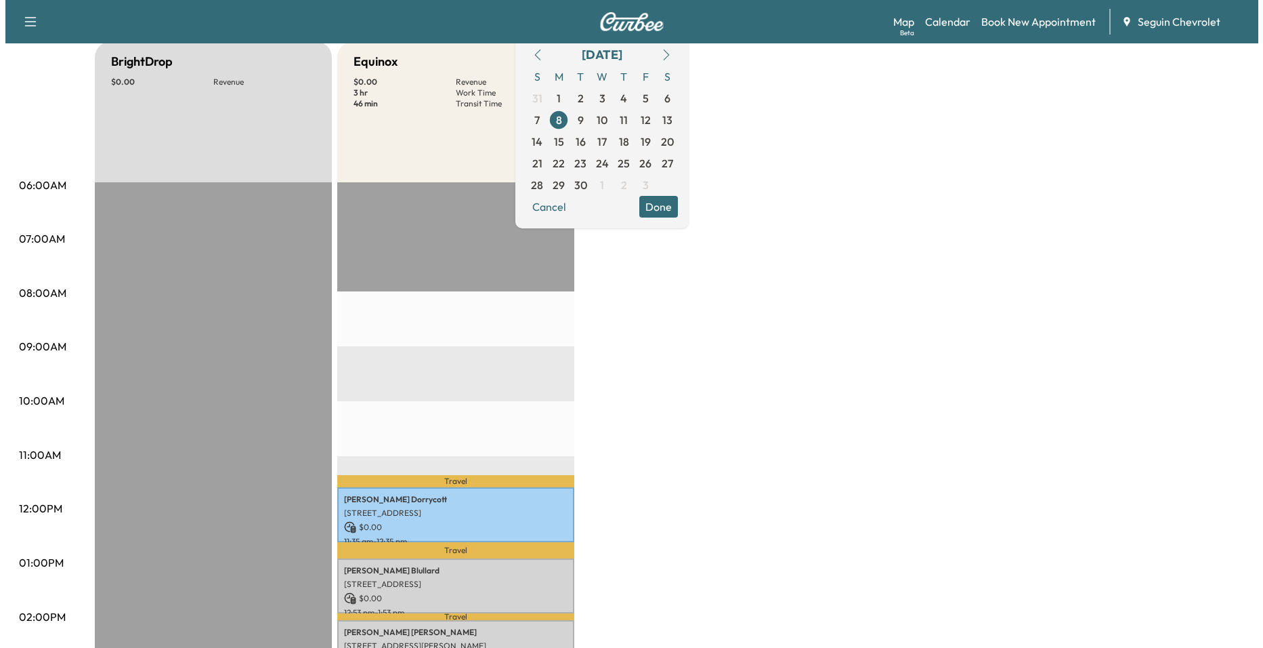
scroll to position [271, 0]
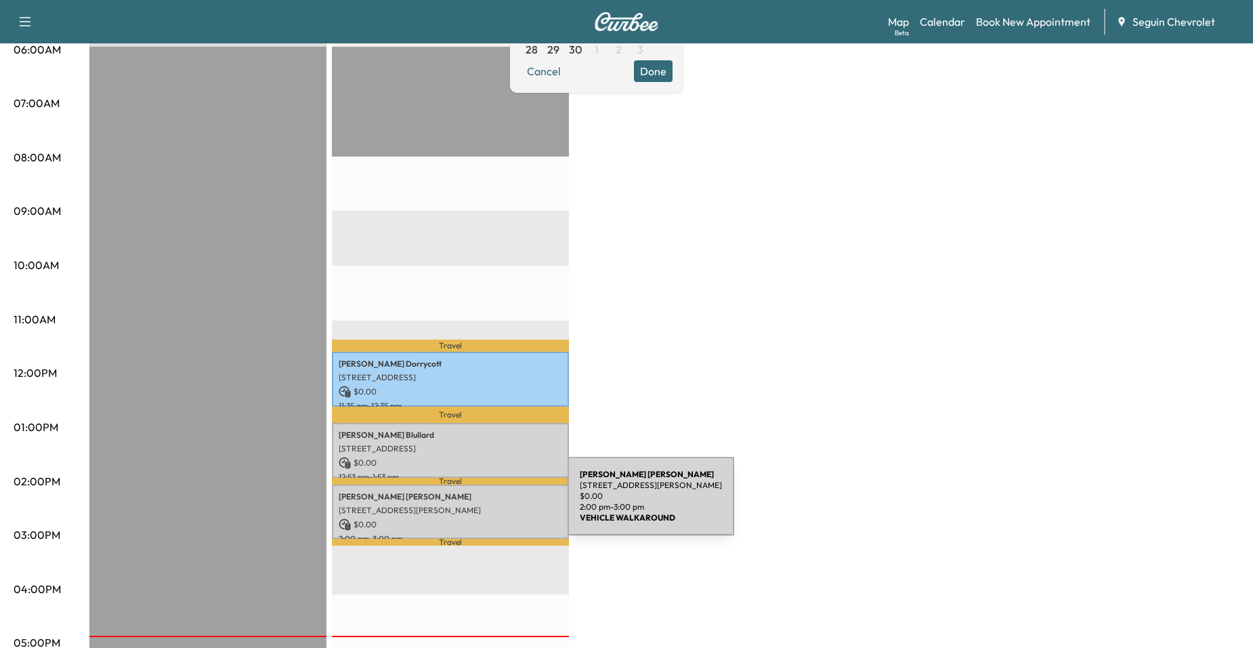
click at [466, 505] on p "[STREET_ADDRESS][PERSON_NAME]" at bounding box center [451, 510] width 224 height 11
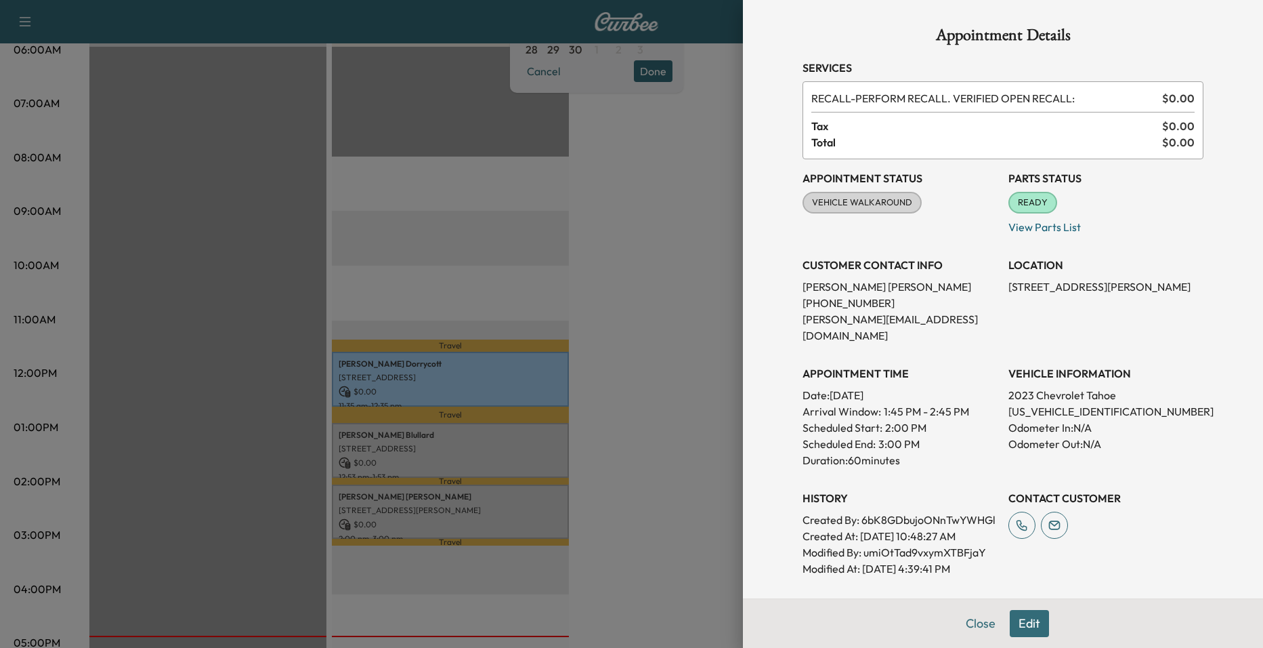
click at [490, 450] on div at bounding box center [631, 324] width 1263 height 648
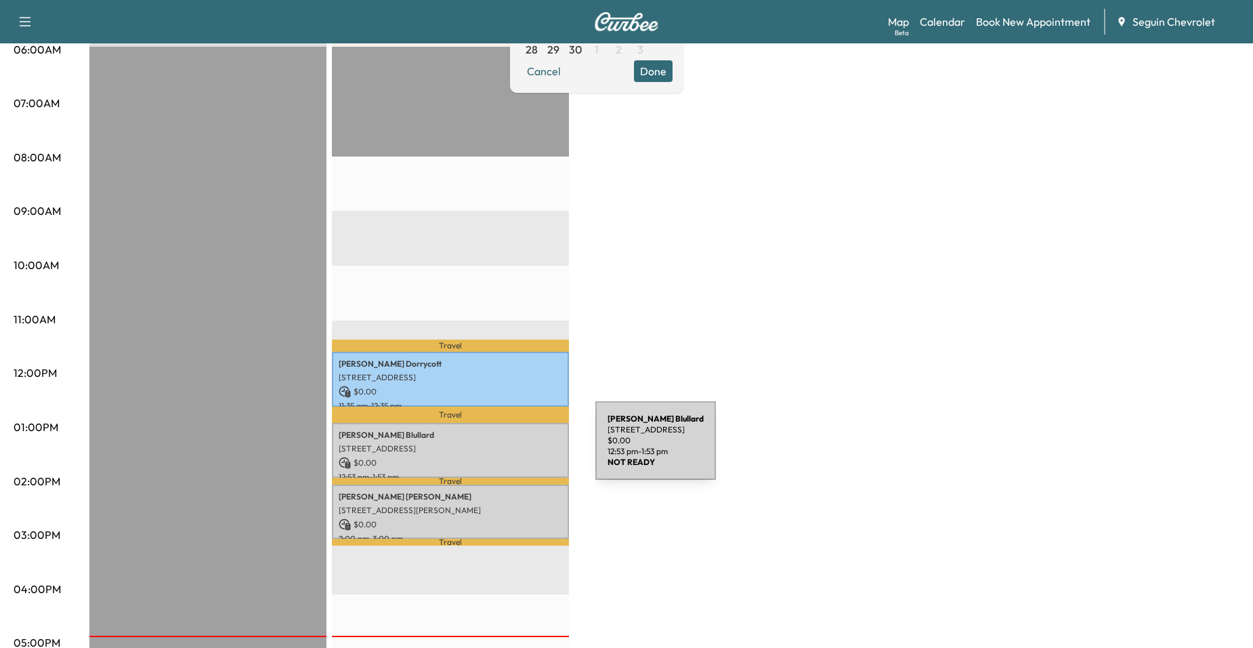
click at [494, 448] on p "[STREET_ADDRESS]" at bounding box center [451, 448] width 224 height 11
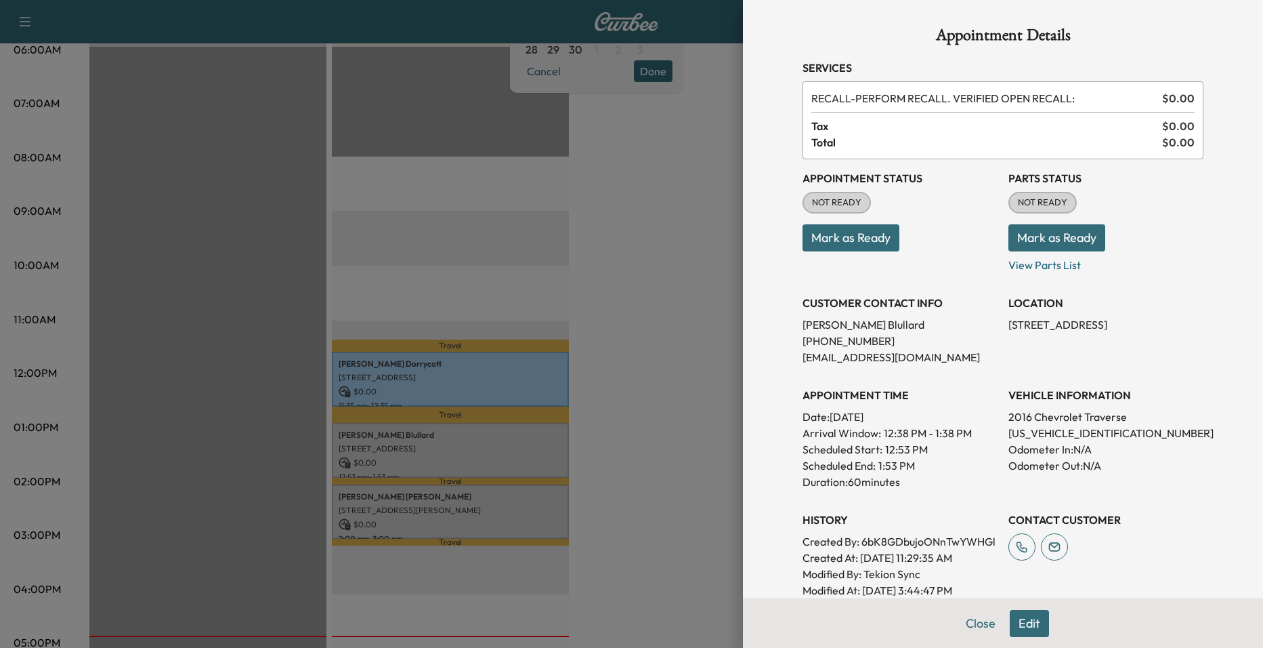
click at [604, 441] on div at bounding box center [631, 324] width 1263 height 648
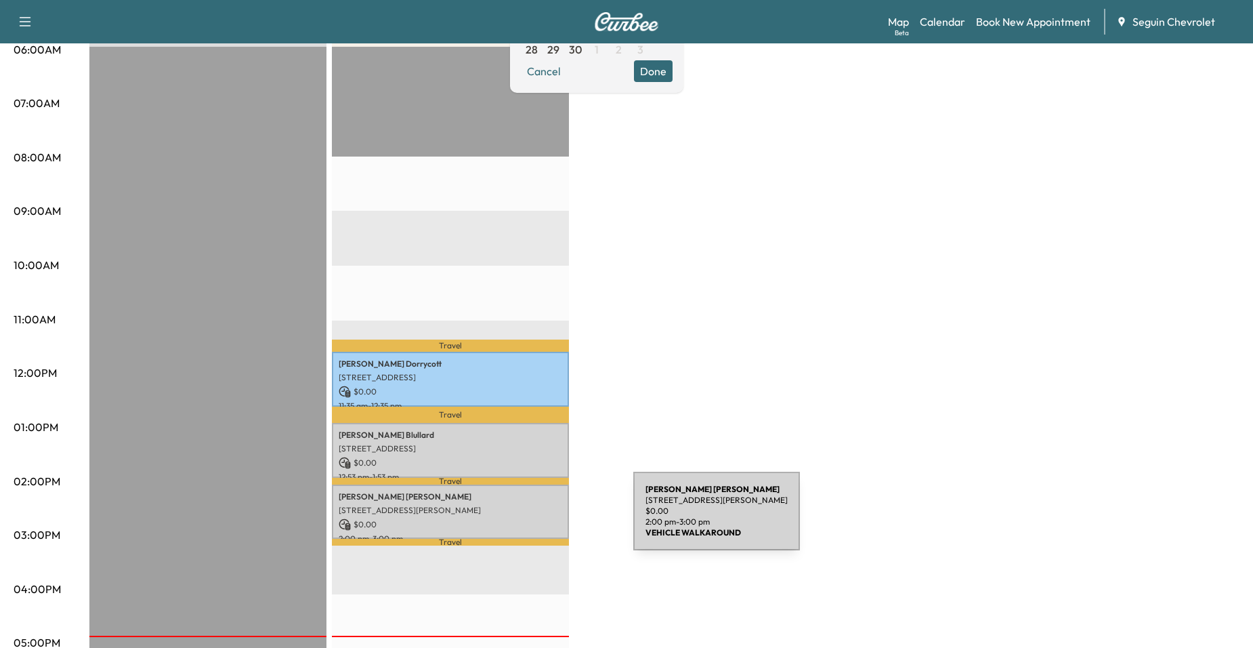
click at [524, 520] on p "$ 0.00" at bounding box center [451, 524] width 224 height 12
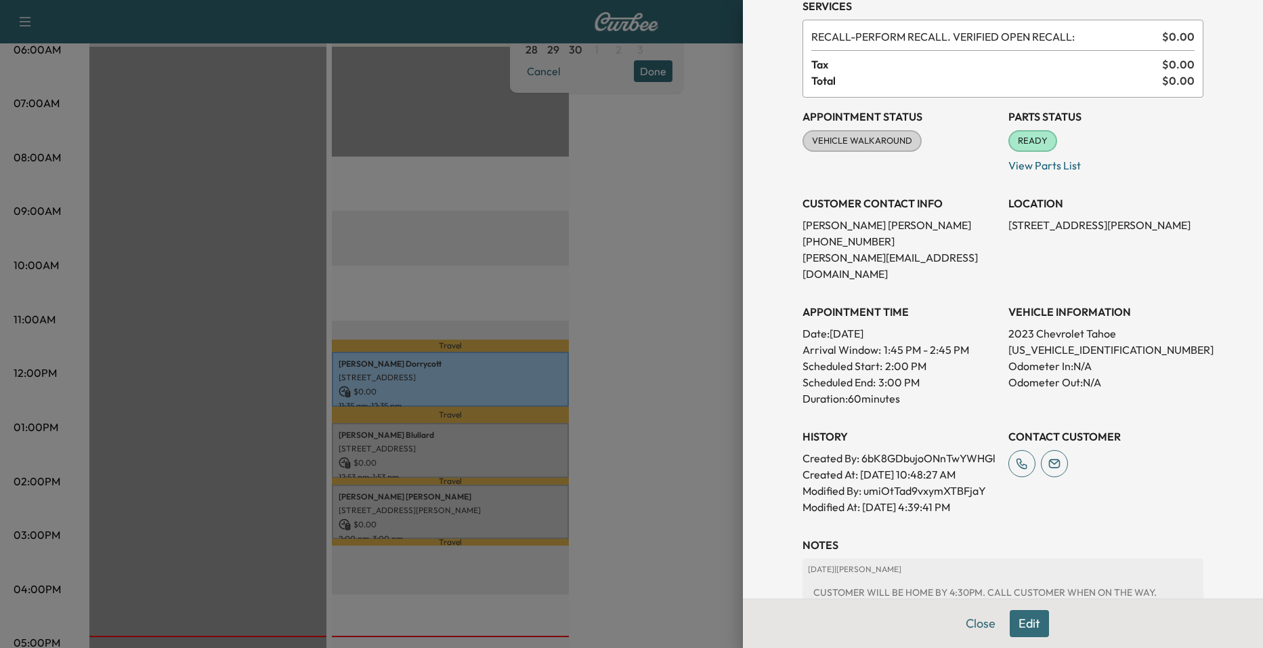
scroll to position [38, 0]
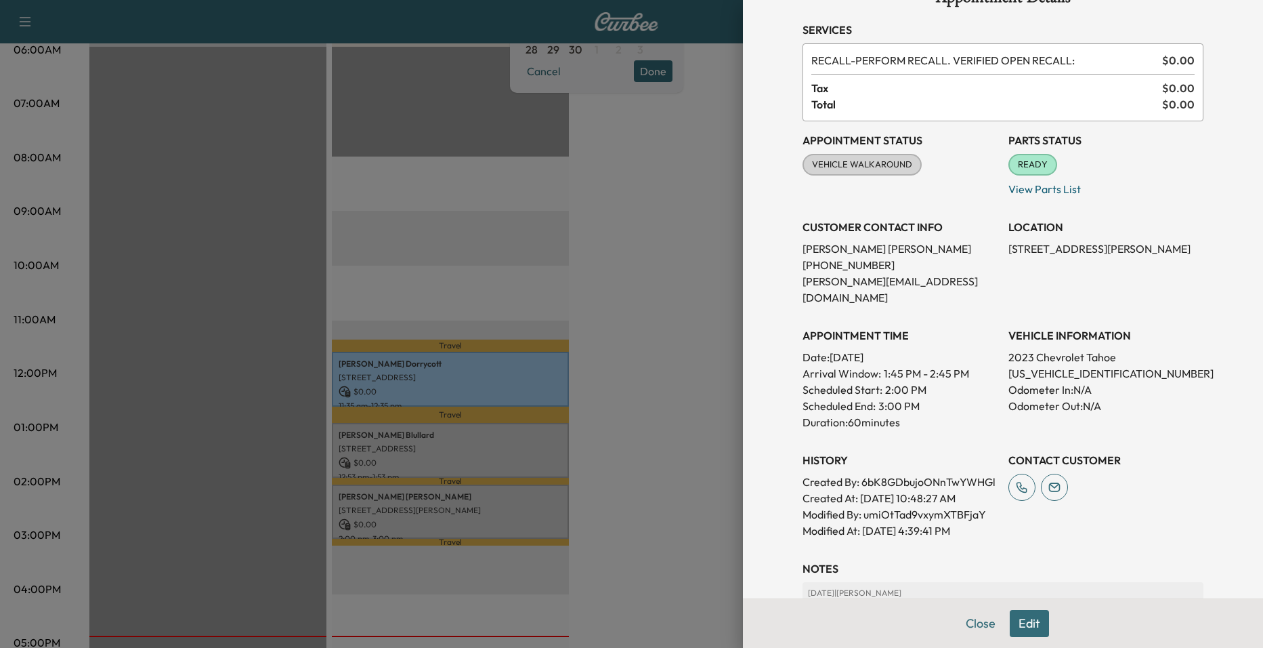
click at [849, 168] on span "VEHICLE WALKAROUND" at bounding box center [862, 165] width 117 height 14
click at [866, 161] on span "VEHICLE WALKAROUND" at bounding box center [862, 165] width 117 height 14
drag, startPoint x: 912, startPoint y: 167, endPoint x: 887, endPoint y: 173, distance: 26.5
click at [912, 167] on div "Appointment Status VEHICLE WALKAROUND Mark as Not Ready" at bounding box center [900, 159] width 195 height 76
click at [677, 350] on div at bounding box center [631, 324] width 1263 height 648
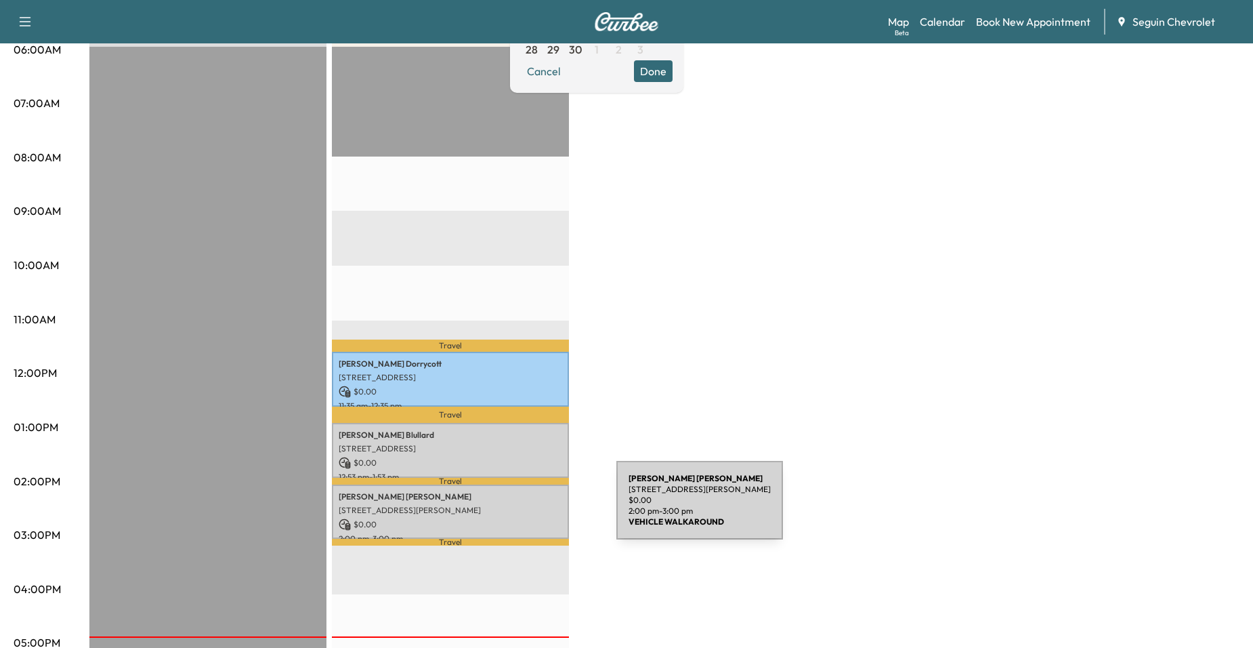
click at [515, 508] on p "[STREET_ADDRESS][PERSON_NAME]" at bounding box center [451, 510] width 224 height 11
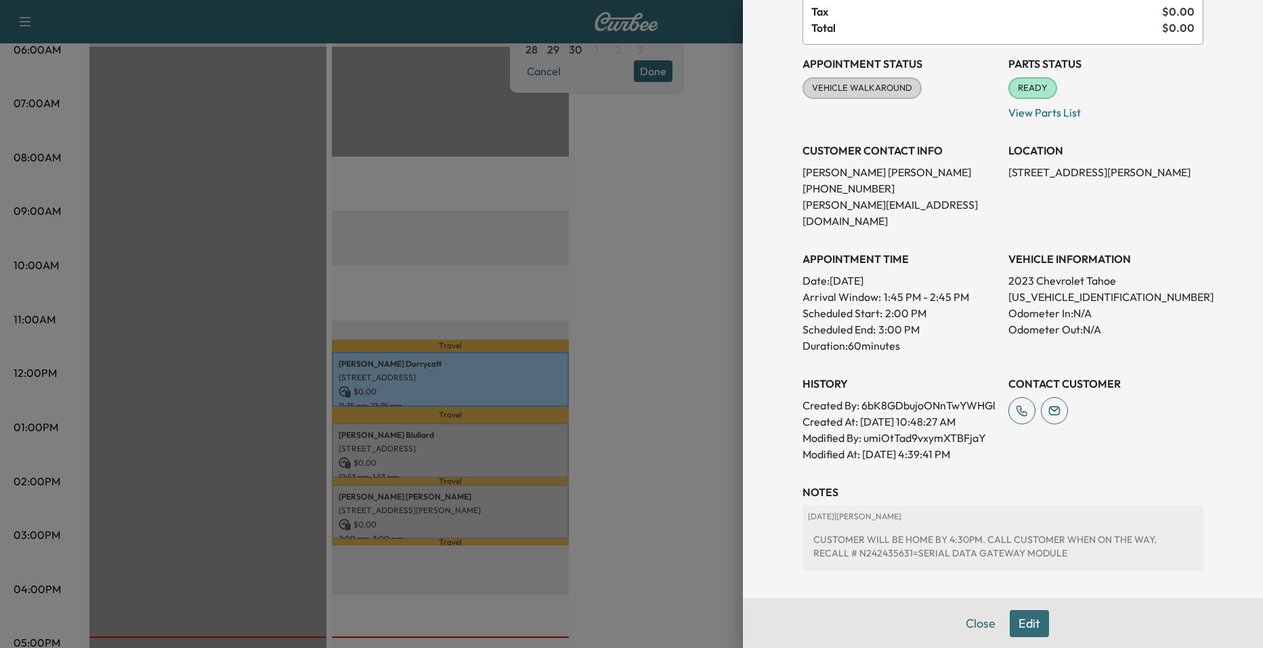
scroll to position [0, 0]
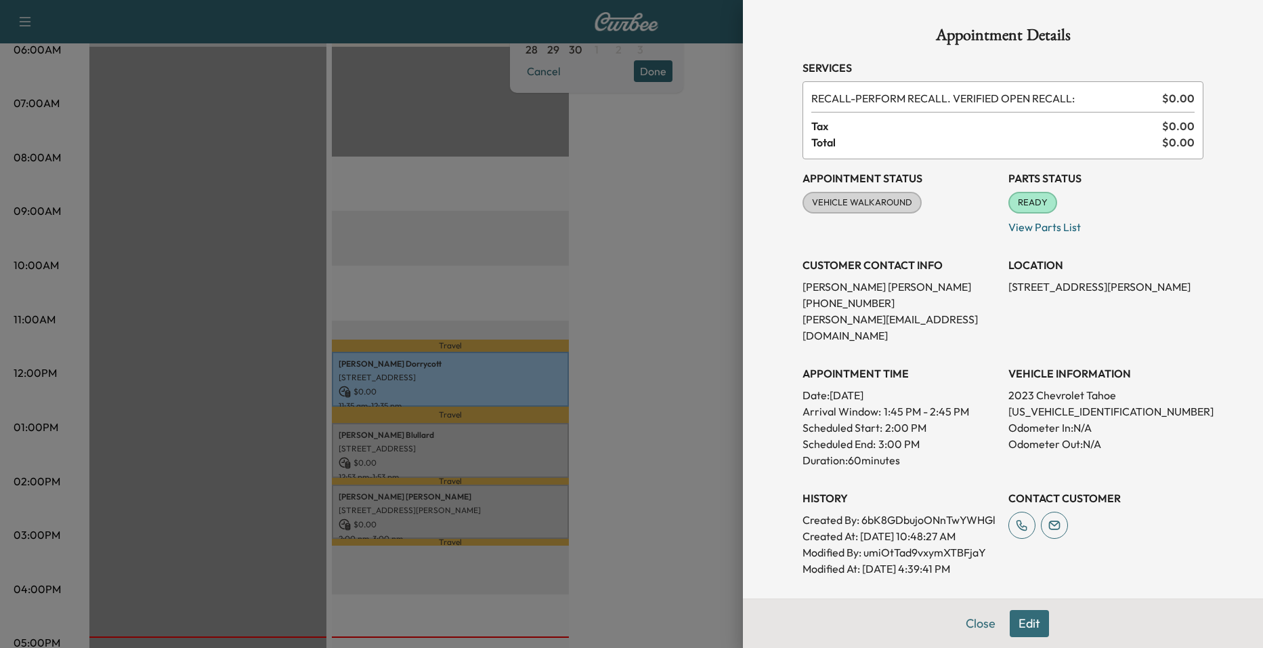
drag, startPoint x: 677, startPoint y: 278, endPoint x: 669, endPoint y: 278, distance: 7.5
click at [669, 278] on div at bounding box center [631, 324] width 1263 height 648
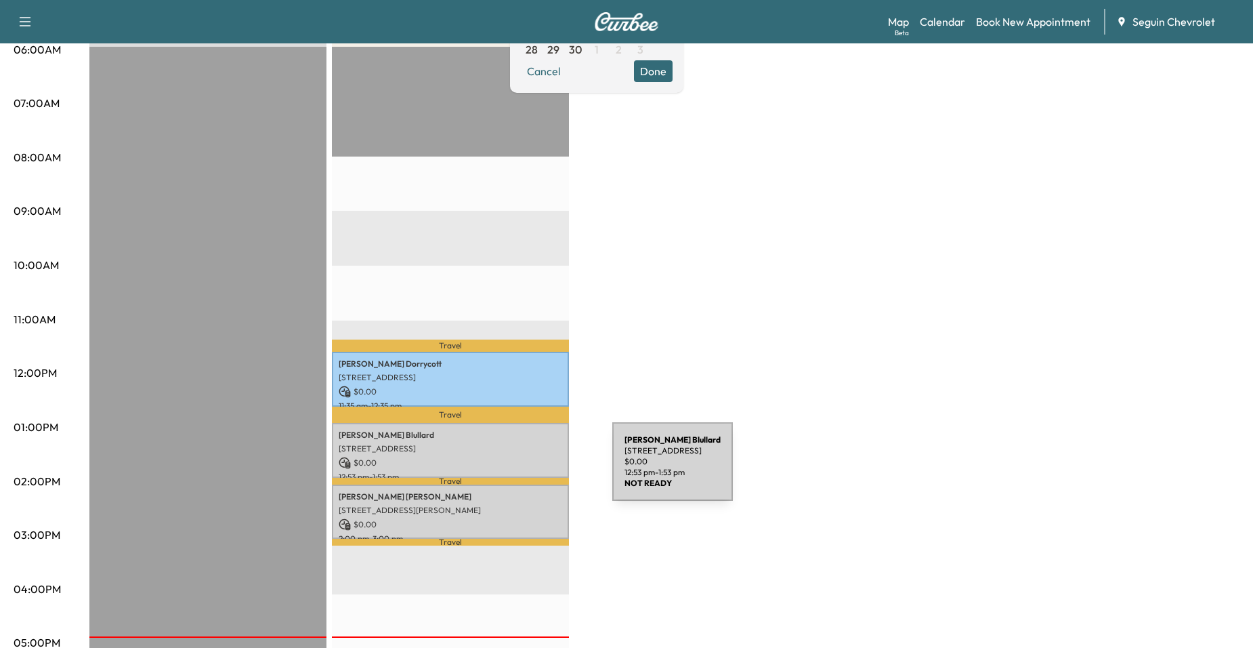
click at [511, 471] on p "12:53 pm - 1:53 pm" at bounding box center [451, 476] width 224 height 11
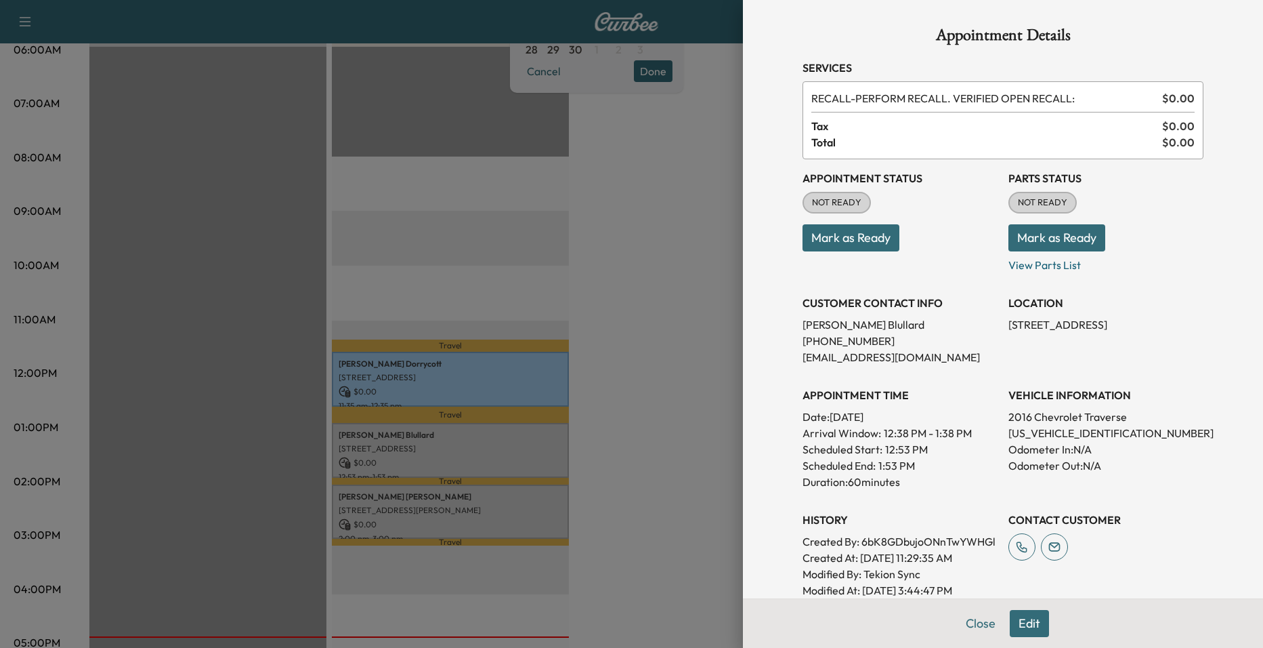
click at [588, 383] on div at bounding box center [631, 324] width 1263 height 648
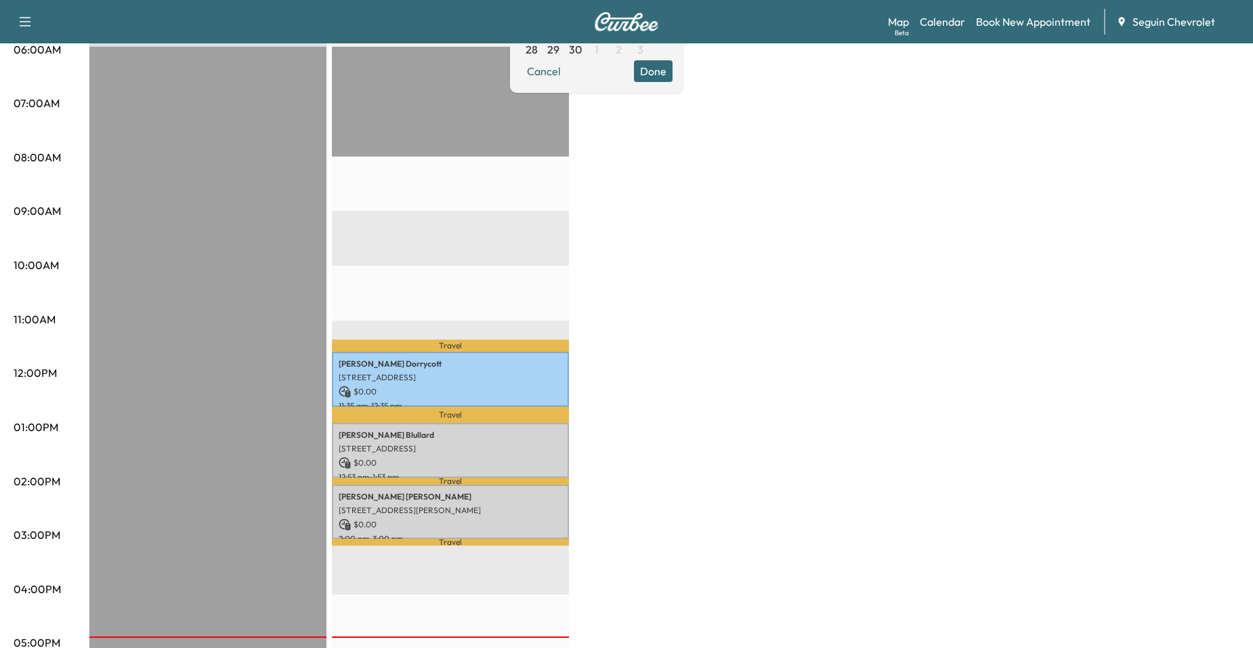
click at [547, 429] on p "Bruce Blullard" at bounding box center [451, 434] width 224 height 11
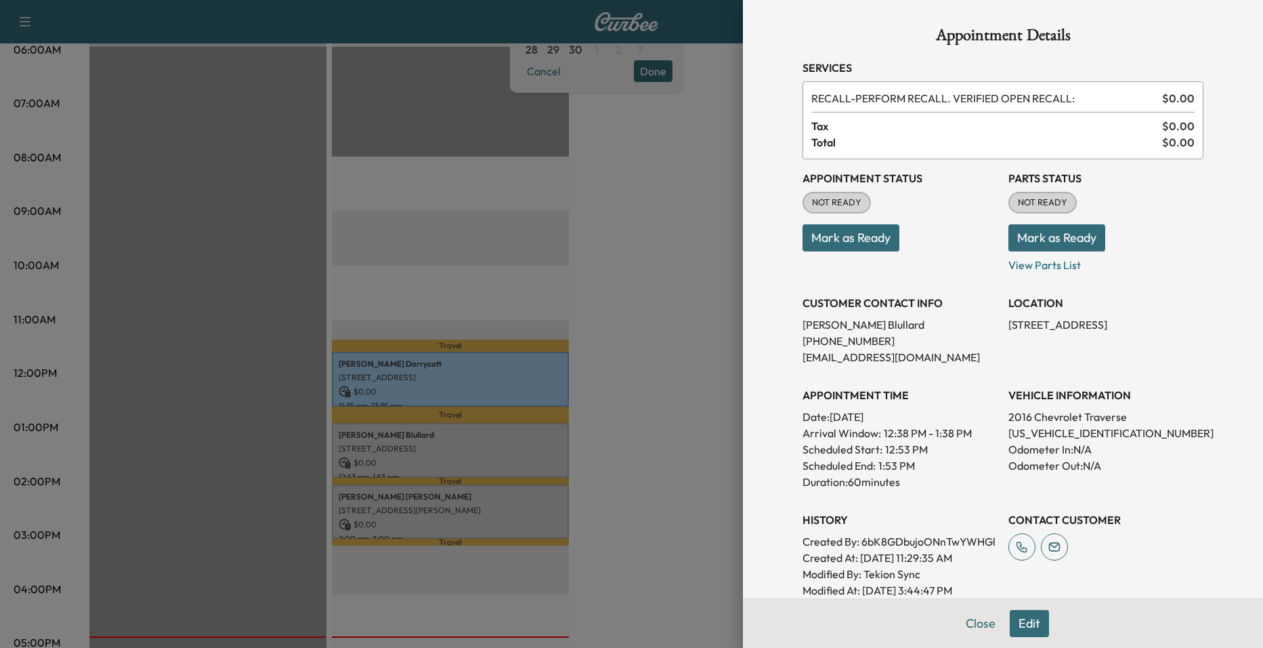
click at [720, 385] on div at bounding box center [631, 324] width 1263 height 648
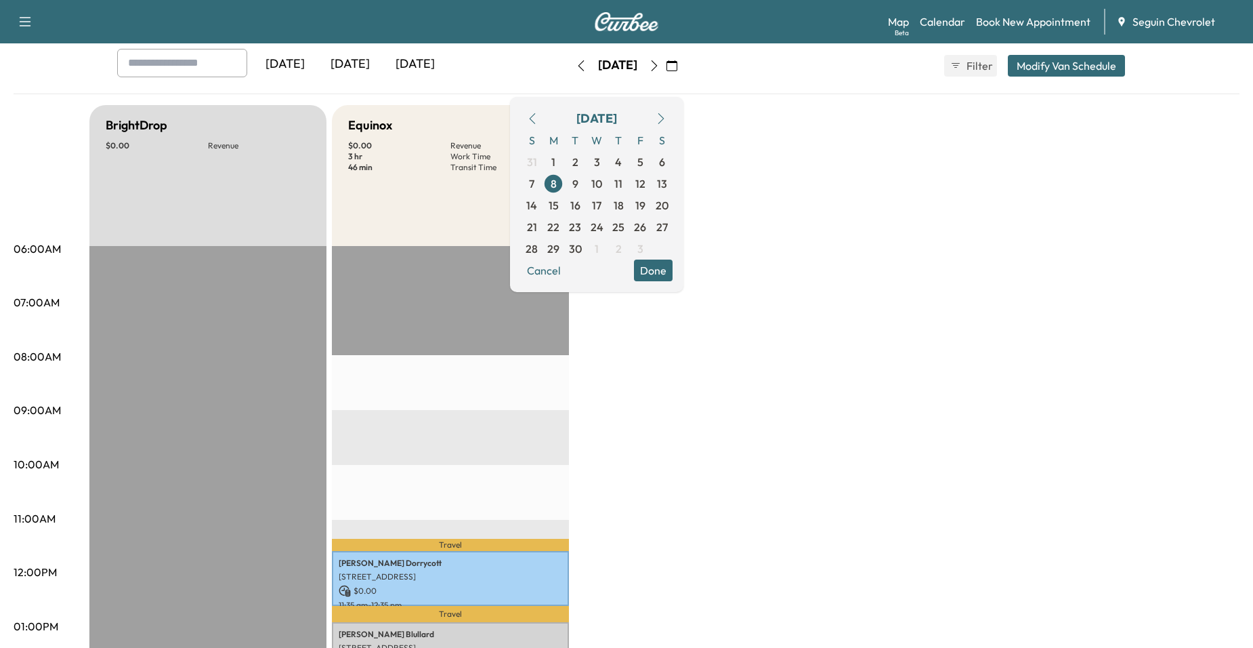
scroll to position [68, 0]
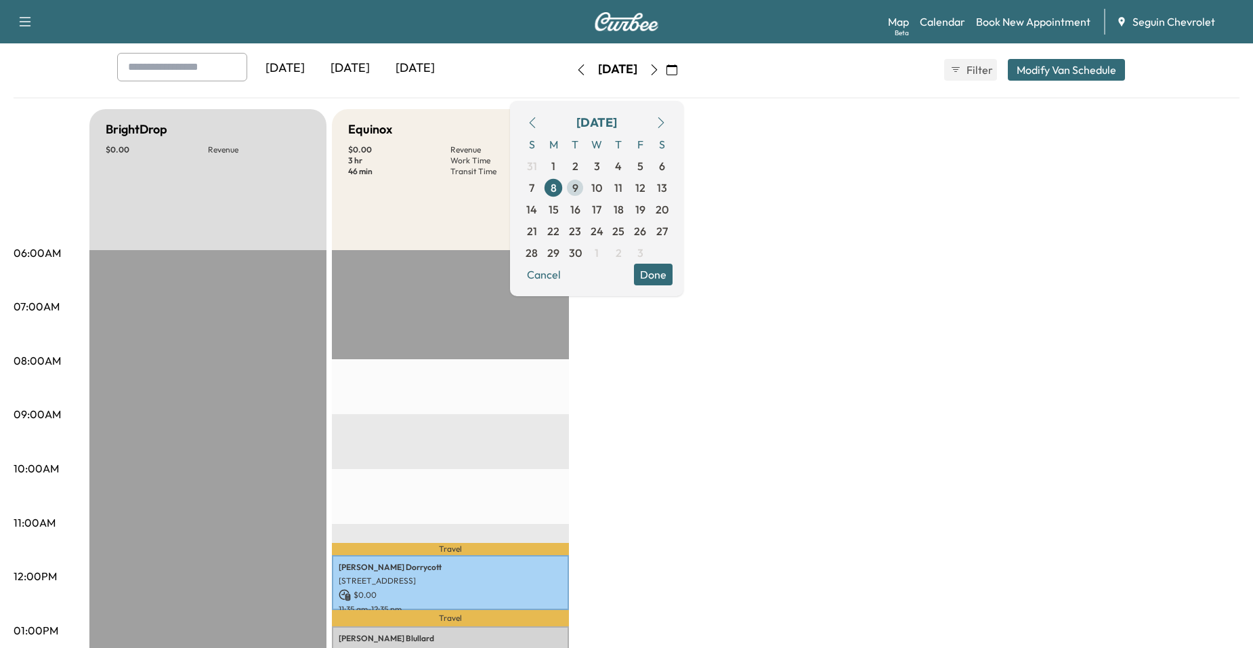
click at [578, 187] on span "9" at bounding box center [575, 188] width 6 height 16
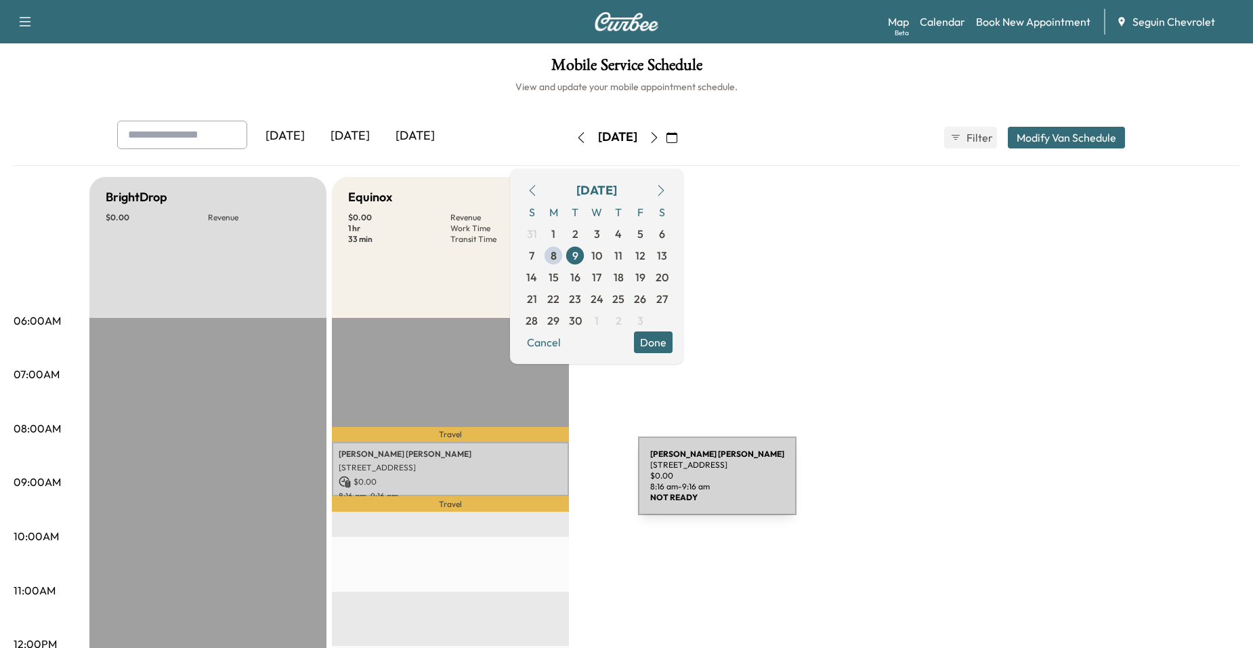
click at [536, 484] on p "$ 0.00" at bounding box center [451, 482] width 224 height 12
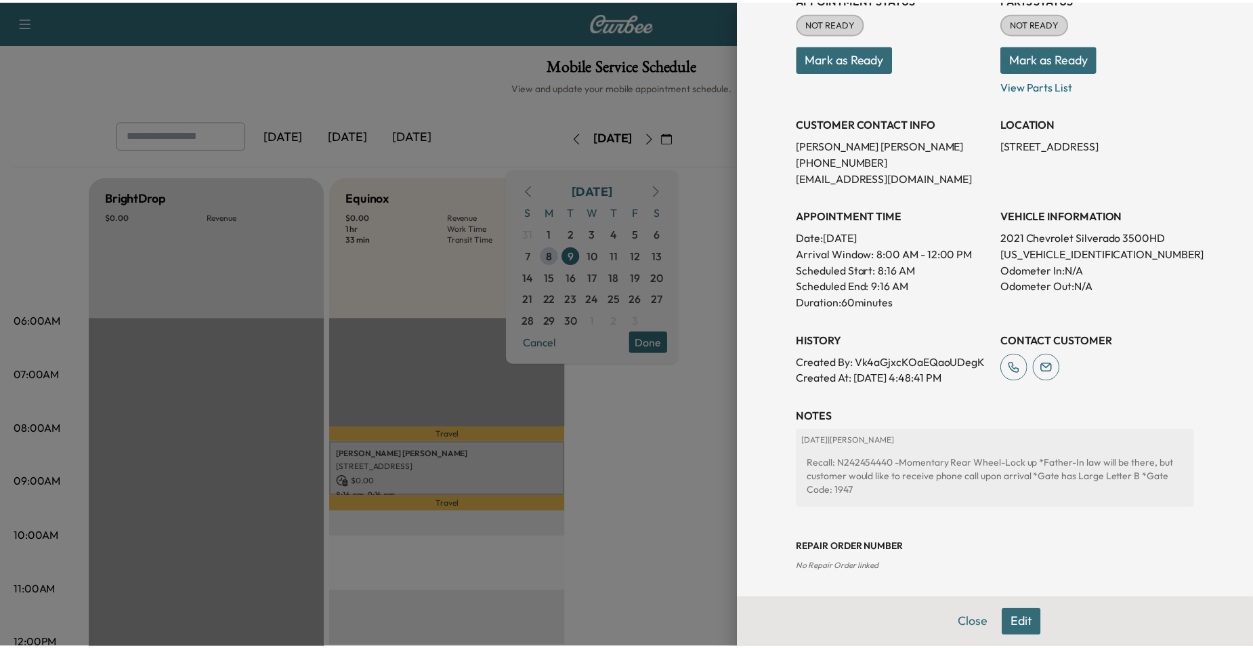
scroll to position [41, 0]
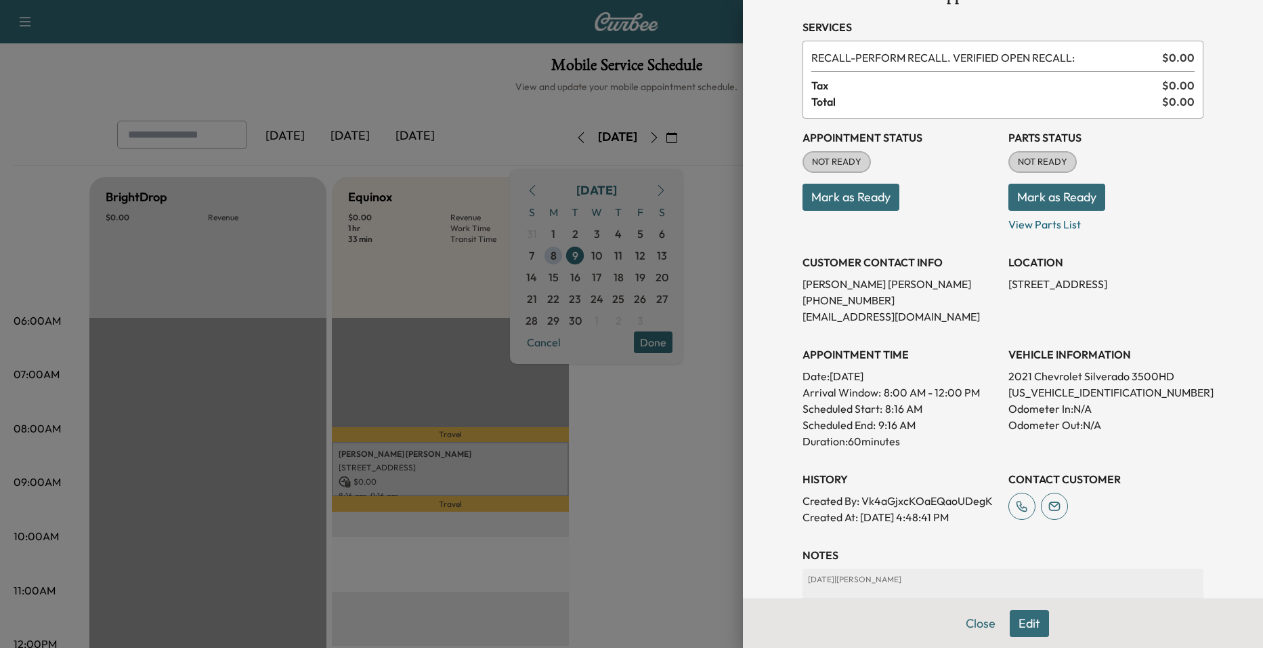
click at [698, 440] on div at bounding box center [631, 324] width 1263 height 648
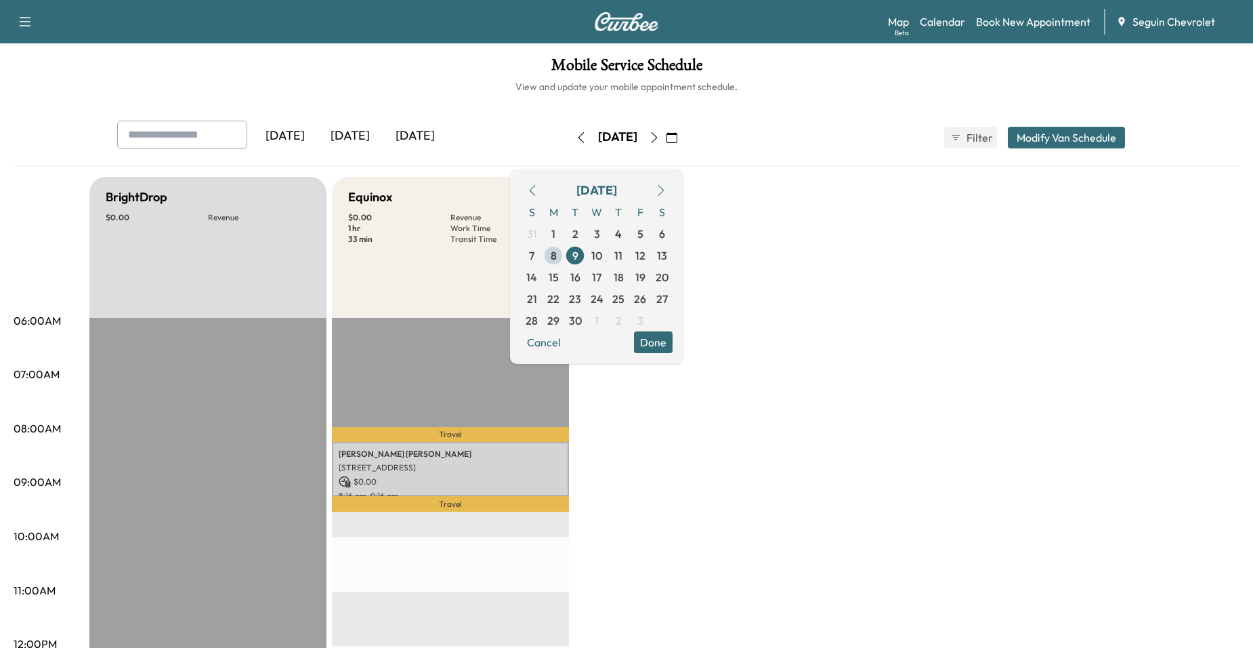
drag, startPoint x: 761, startPoint y: 236, endPoint x: 706, endPoint y: 345, distance: 122.1
click at [673, 345] on button "Done" at bounding box center [653, 342] width 39 height 22
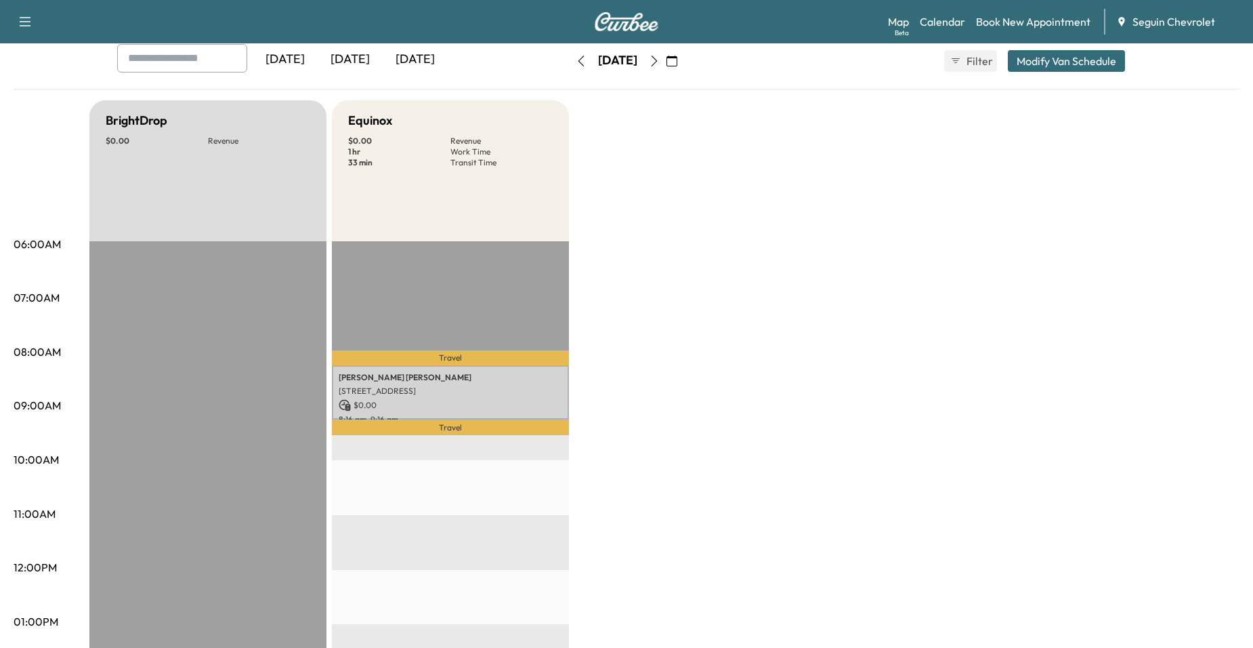
scroll to position [0, 0]
